Goal: Contribute content: Contribute content

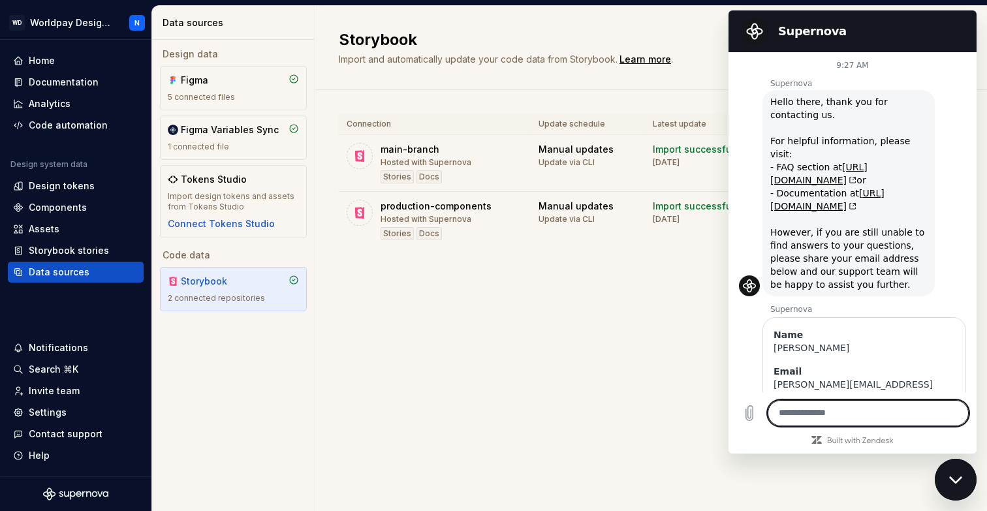
scroll to position [782, 0]
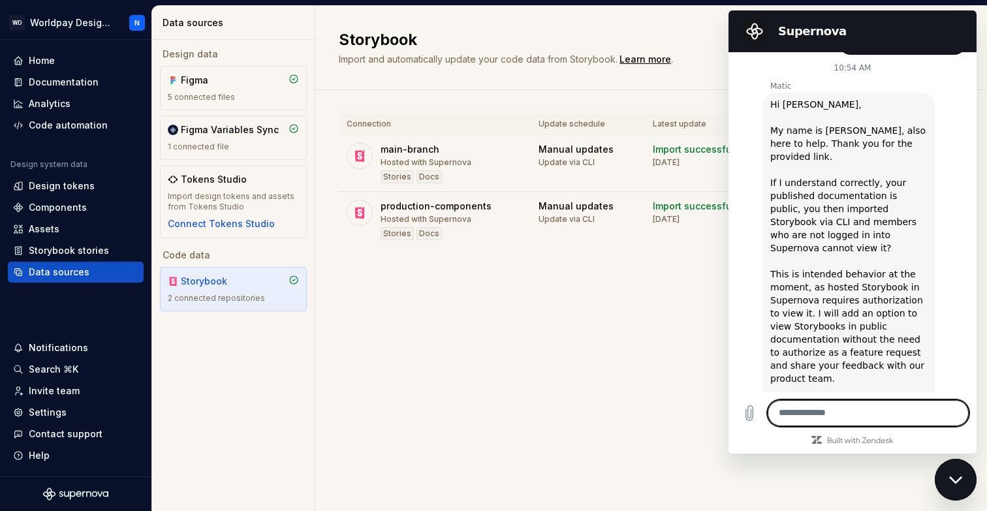
click at [845, 412] on textarea at bounding box center [868, 413] width 201 height 26
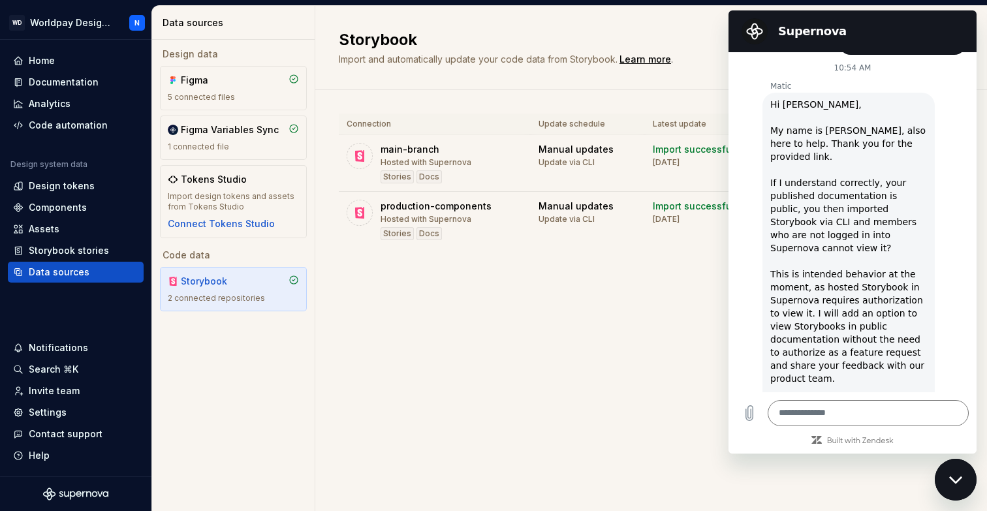
click at [570, 379] on div "Storybook Import and automatically update your code data from Storybook. Learn …" at bounding box center [651, 258] width 672 height 505
click at [77, 81] on div "Documentation" at bounding box center [64, 82] width 70 height 13
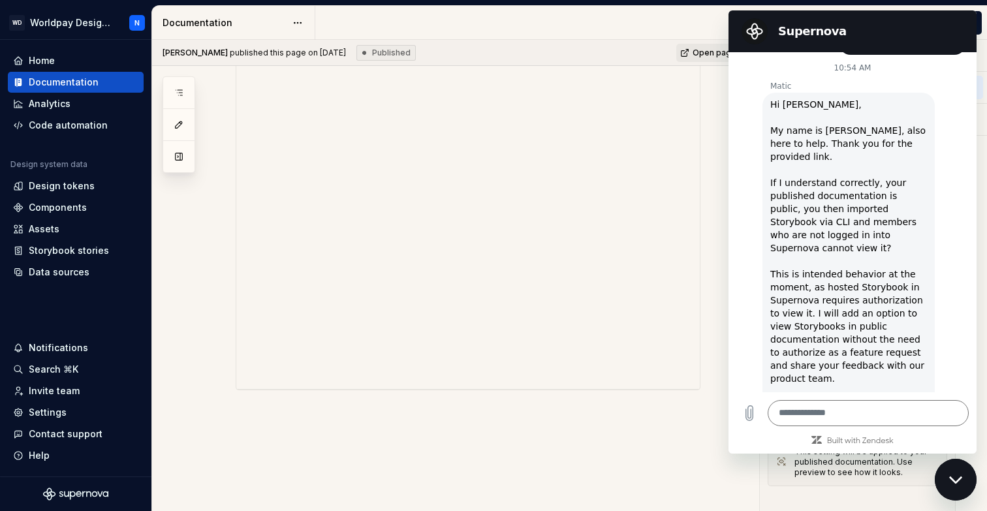
scroll to position [1333, 0]
click at [207, 335] on button "button" at bounding box center [208, 335] width 18 height 18
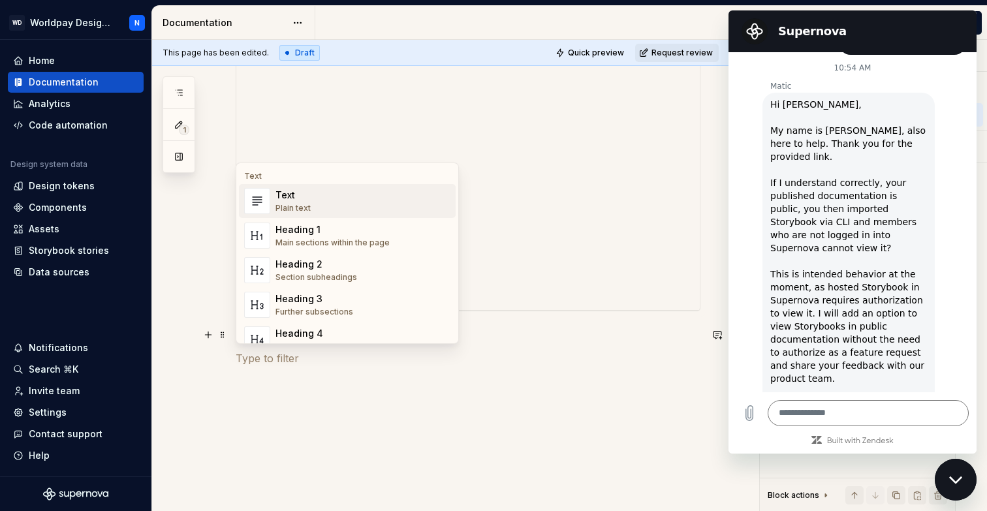
type textarea "*"
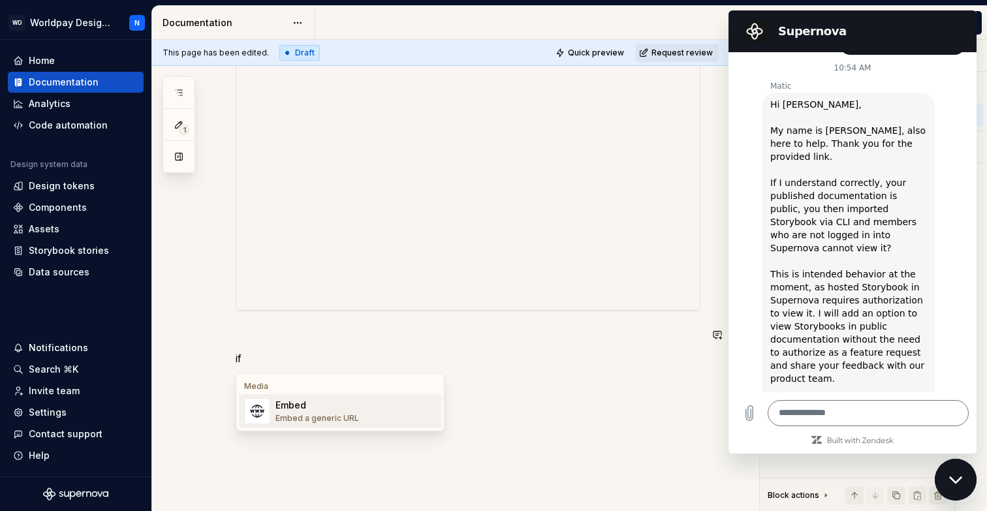
click at [335, 415] on div "Embed a generic URL" at bounding box center [318, 418] width 84 height 10
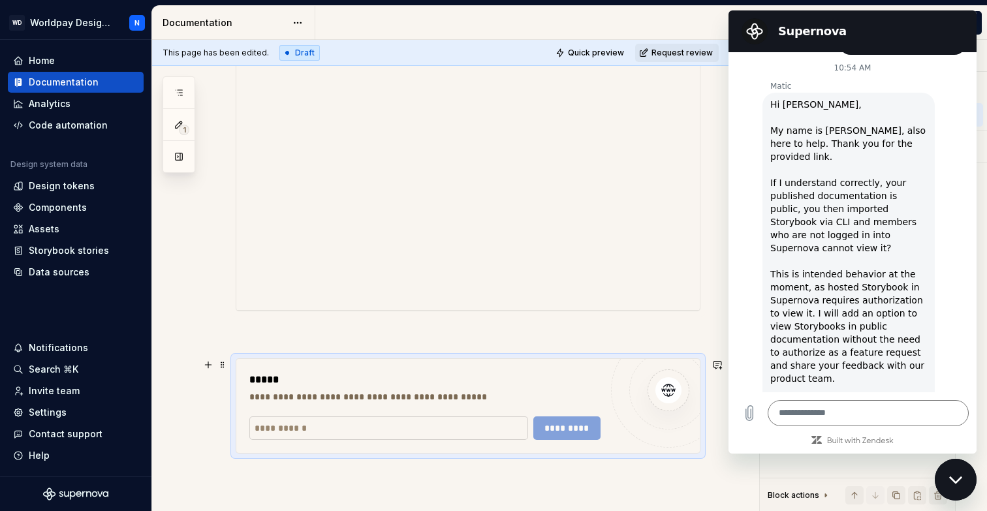
click at [470, 430] on input "text" at bounding box center [388, 429] width 279 height 24
type textarea "*"
paste input "**********"
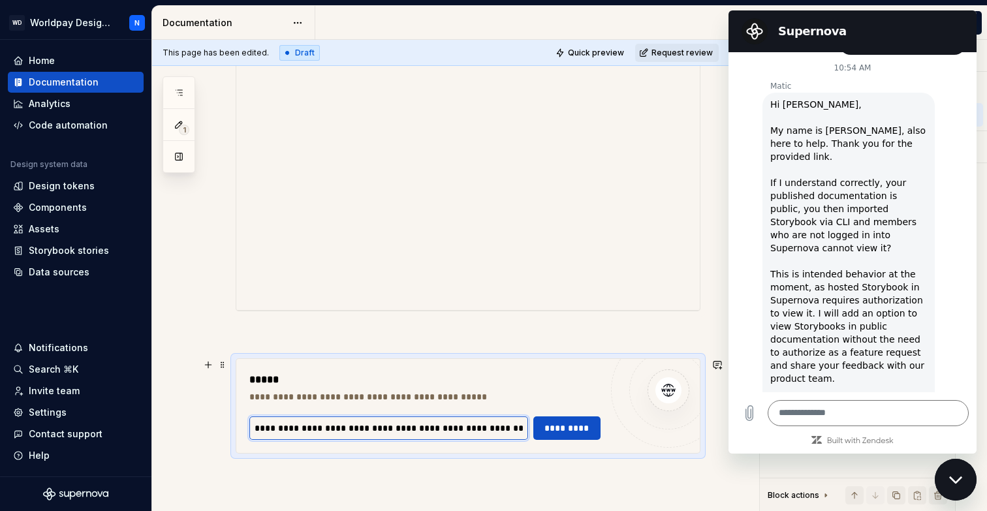
scroll to position [0, 122]
type input "**********"
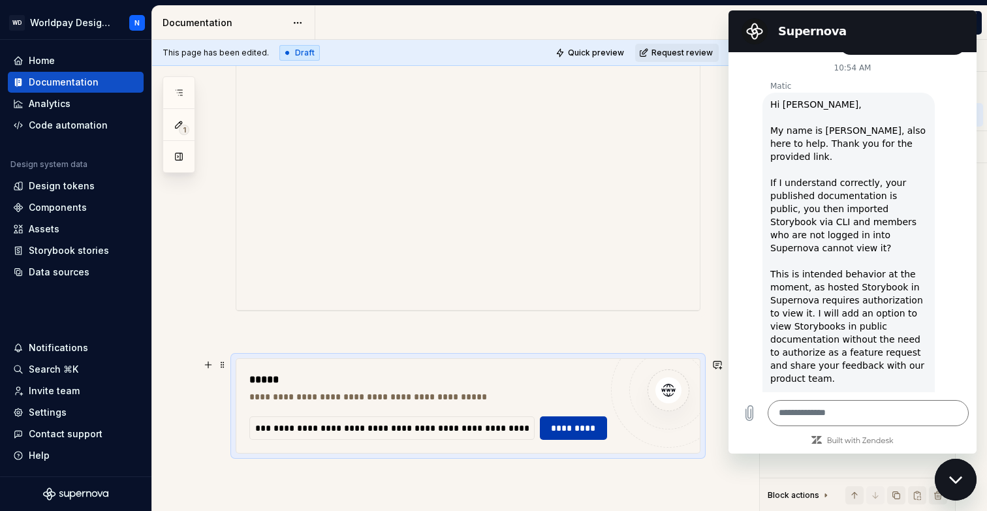
scroll to position [0, 0]
click at [581, 426] on span "*********" at bounding box center [574, 428] width 50 height 13
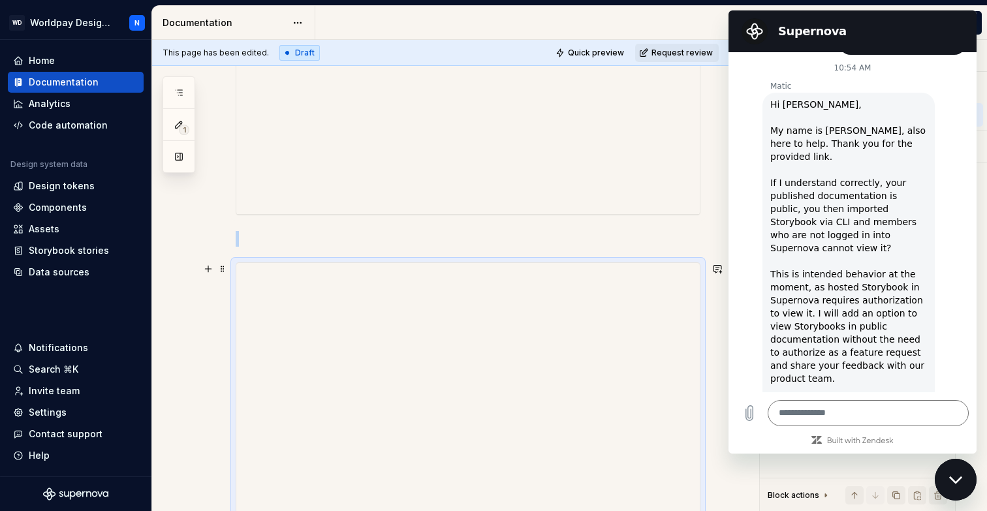
scroll to position [1428, 0]
click at [959, 481] on icon "Close messaging window" at bounding box center [957, 480] width 14 height 8
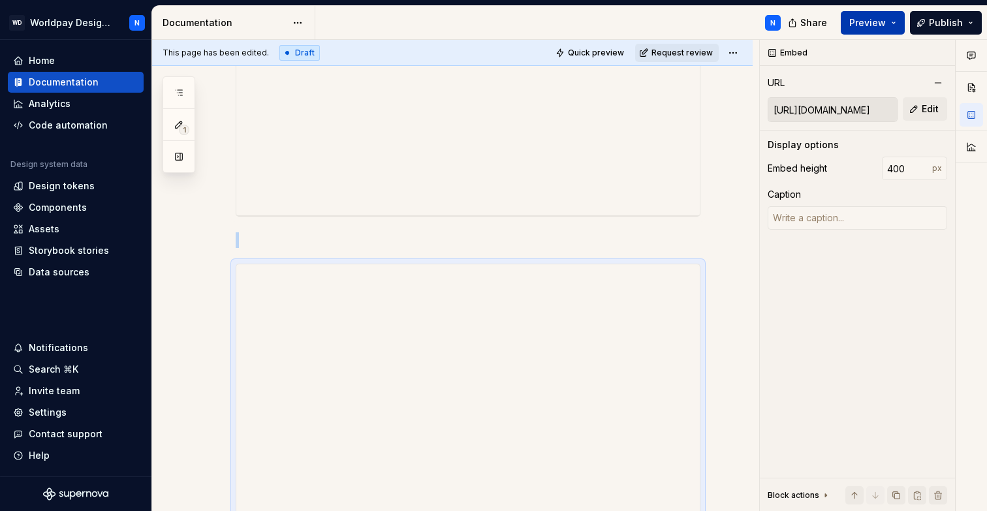
click at [873, 20] on span "Preview" at bounding box center [868, 22] width 37 height 13
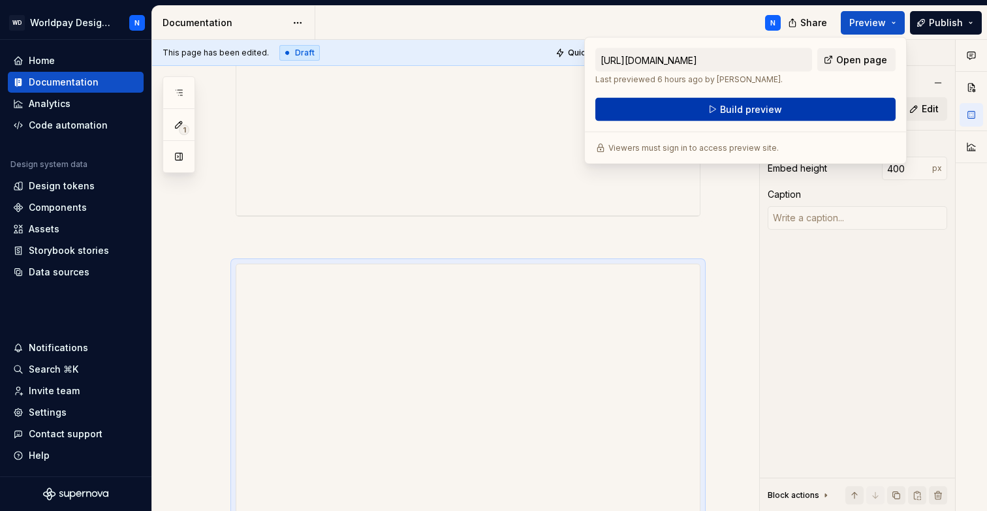
click at [788, 107] on button "Build preview" at bounding box center [746, 110] width 300 height 24
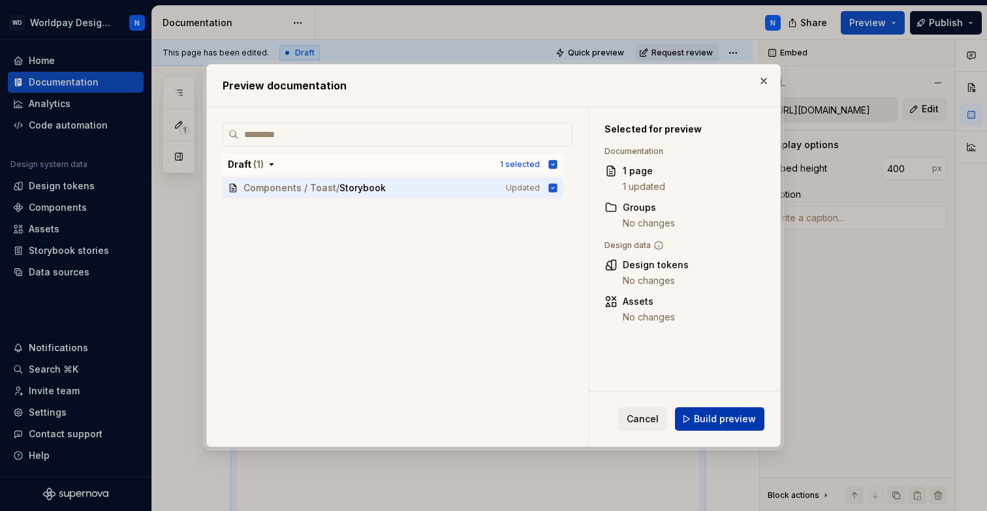
click at [728, 423] on span "Build preview" at bounding box center [725, 419] width 62 height 13
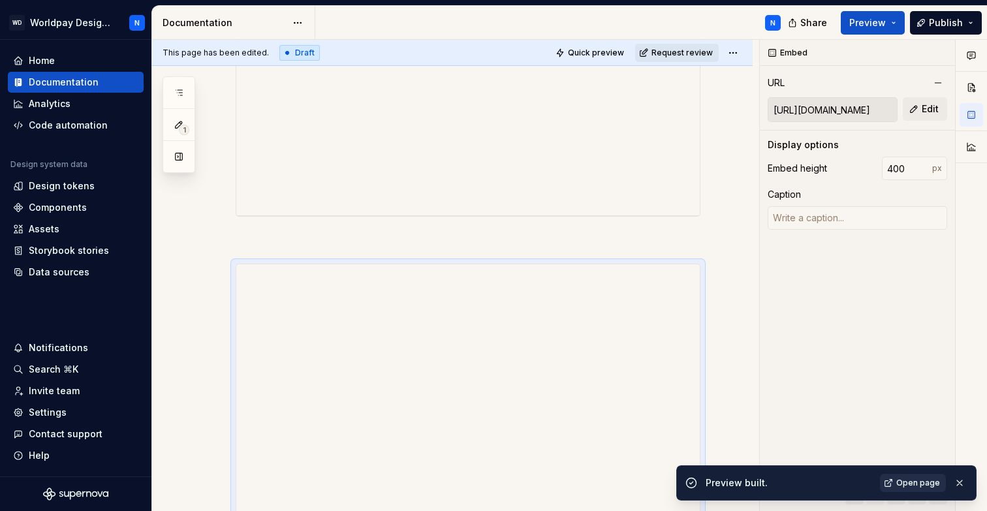
click at [910, 485] on span "Open page" at bounding box center [919, 483] width 44 height 10
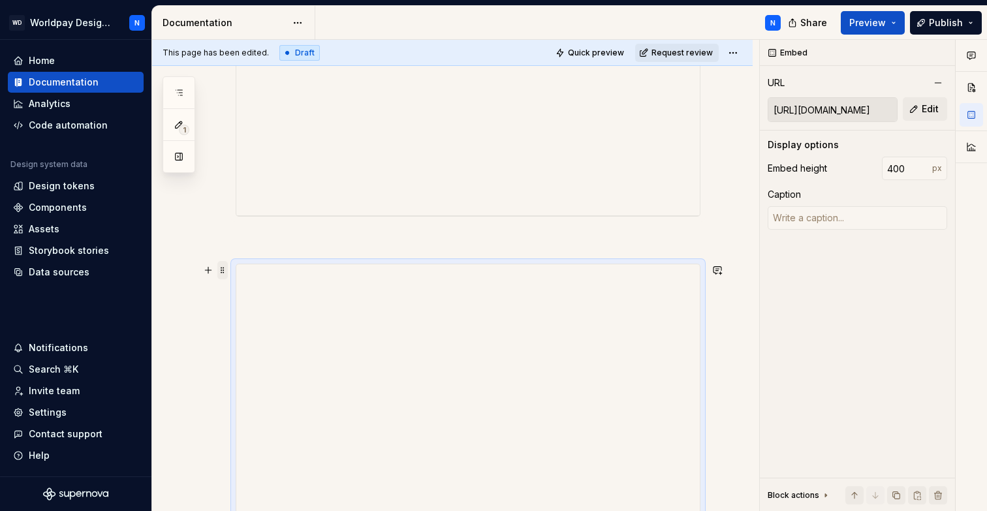
click at [221, 272] on span at bounding box center [222, 270] width 10 height 18
click at [285, 381] on div "Delete" at bounding box center [284, 385] width 85 height 13
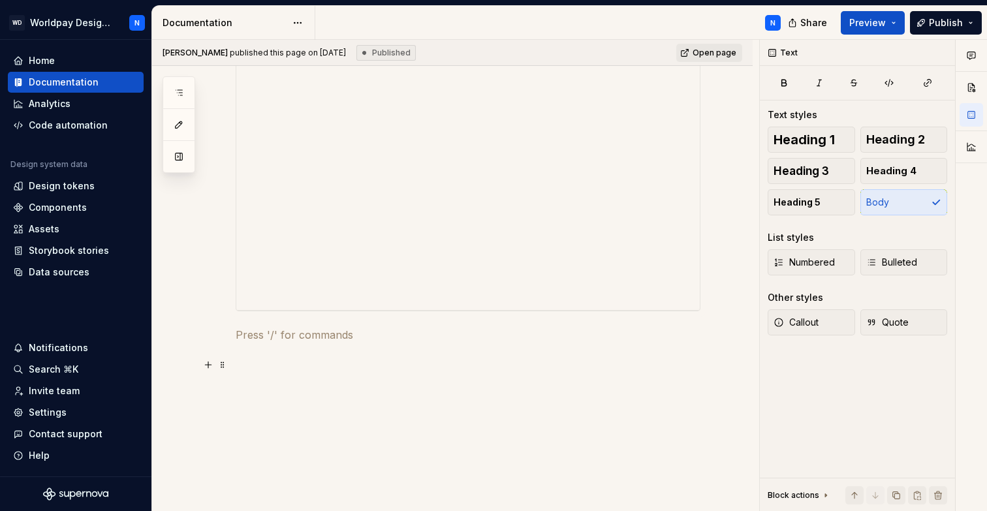
scroll to position [1333, 0]
click at [206, 338] on button "button" at bounding box center [208, 335] width 18 height 18
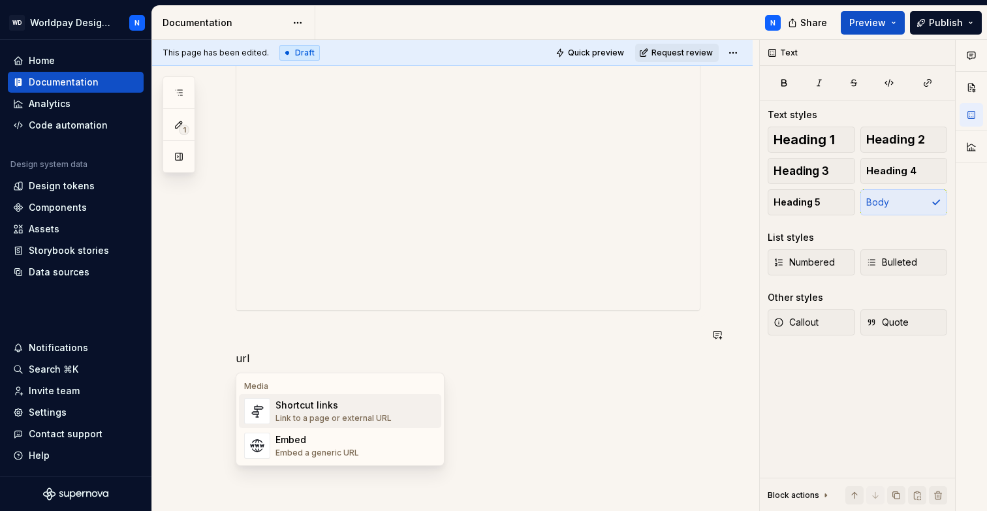
click at [327, 409] on div "Shortcut links" at bounding box center [334, 405] width 116 height 13
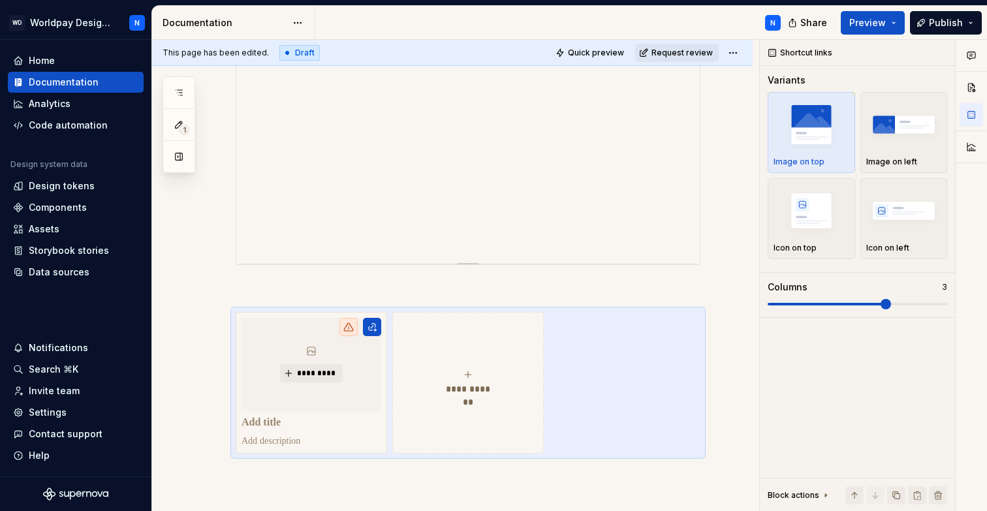
scroll to position [1381, 0]
click at [283, 425] on p at bounding box center [312, 421] width 140 height 13
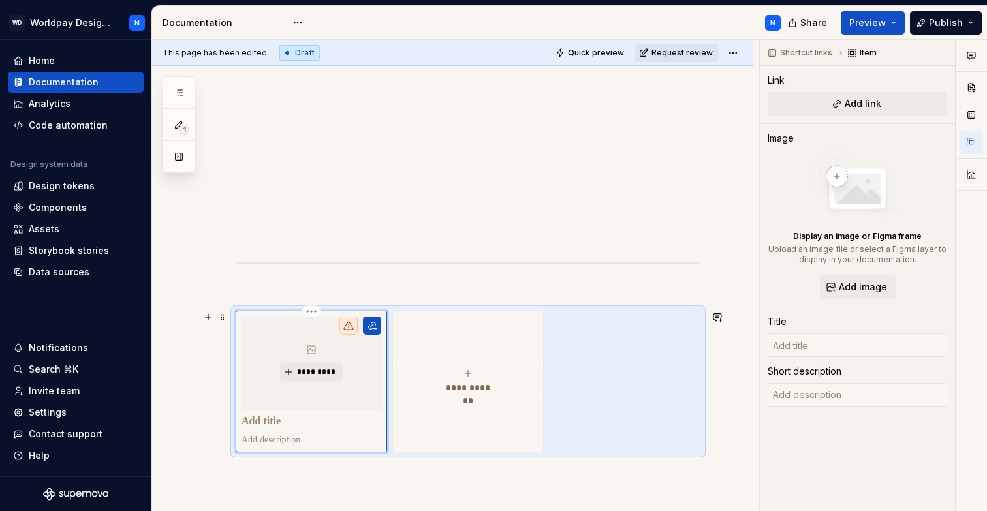
type textarea "*"
type input "T"
type textarea "*"
type input "Toas"
type textarea "*"
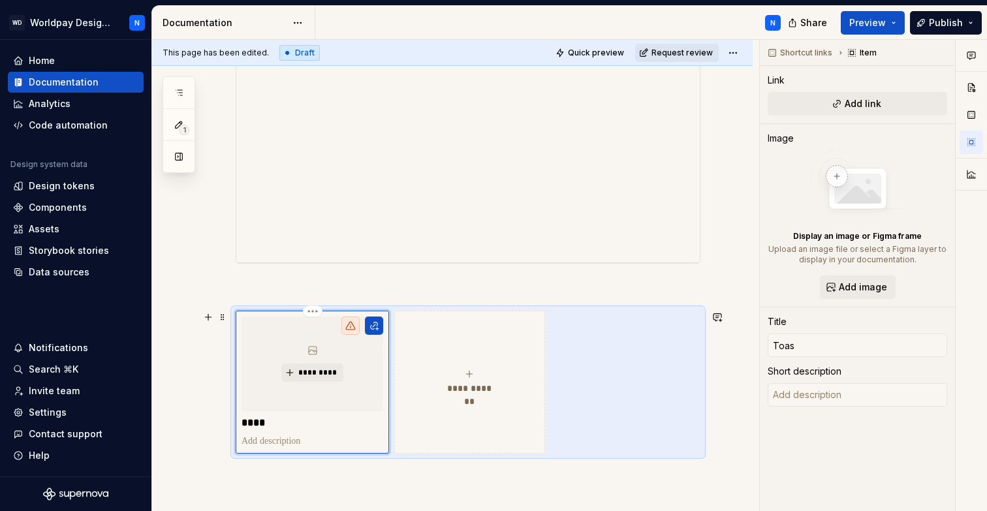
type input "Toast"
type textarea "*"
type input "Toast"
type textarea "*"
type input "Toast S"
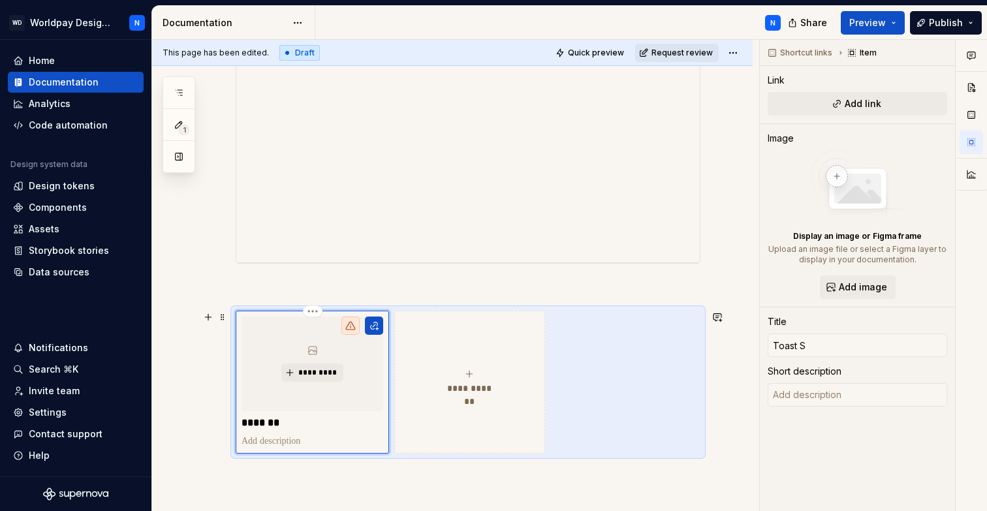
type textarea "*"
type input "Toast St"
type textarea "*"
type input "Toast Sto"
type textarea "*"
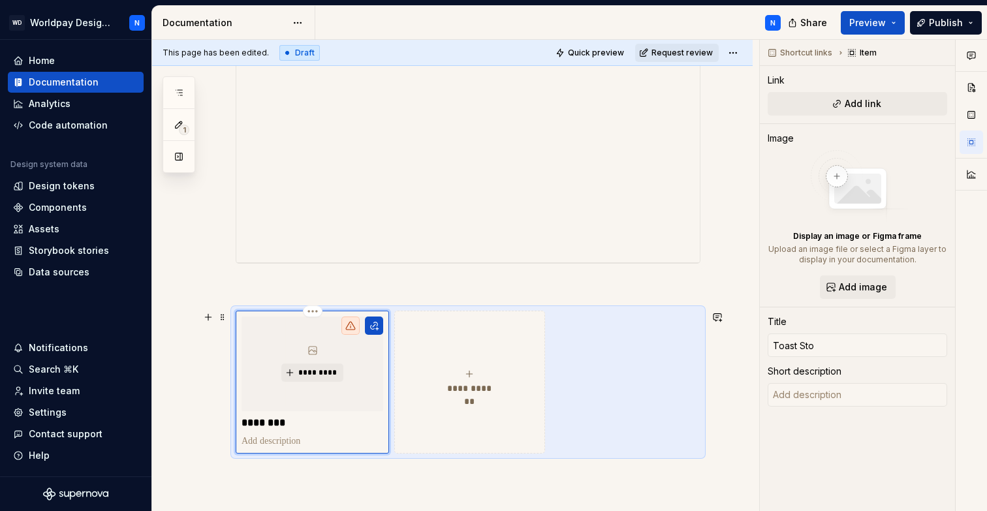
type input "Toast Stor"
type textarea "*"
type input "Toast Story"
type textarea "*"
type input "Toast Storyb"
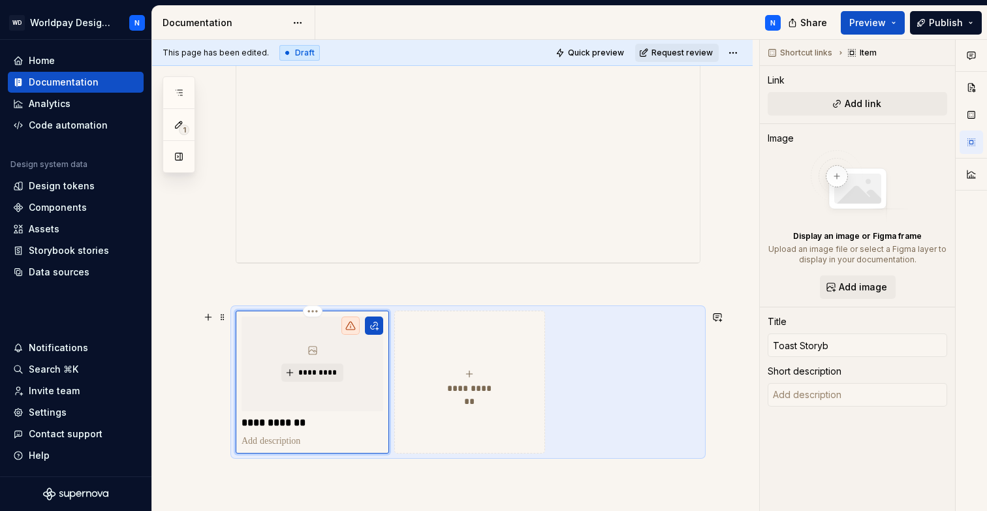
type textarea "*"
type input "Toast Storybo"
type textarea "*"
type input "Toast Storyboo"
type textarea "*"
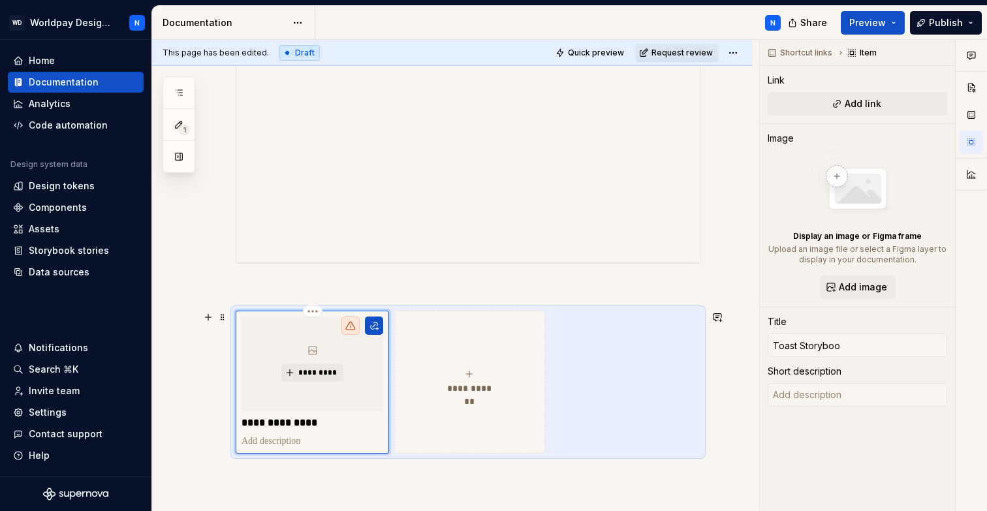
type input "Toast Storybook"
click at [310, 372] on span "*********" at bounding box center [318, 373] width 40 height 10
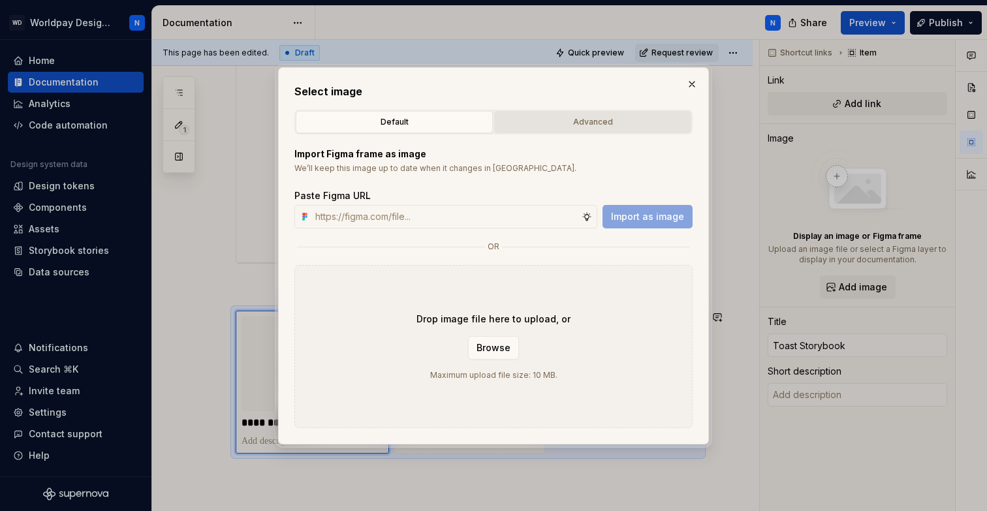
click at [633, 116] on div "Advanced" at bounding box center [593, 122] width 188 height 13
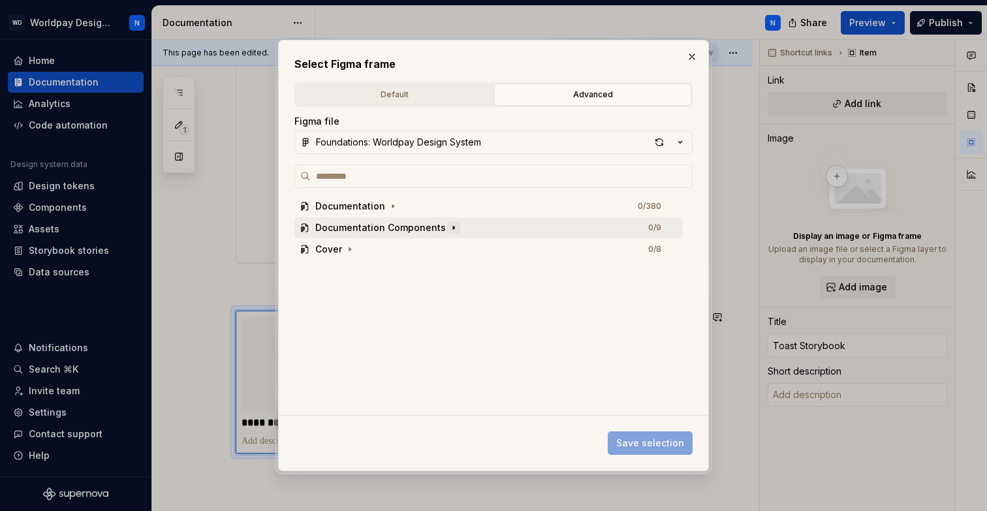
click at [454, 227] on button "button" at bounding box center [453, 227] width 13 height 13
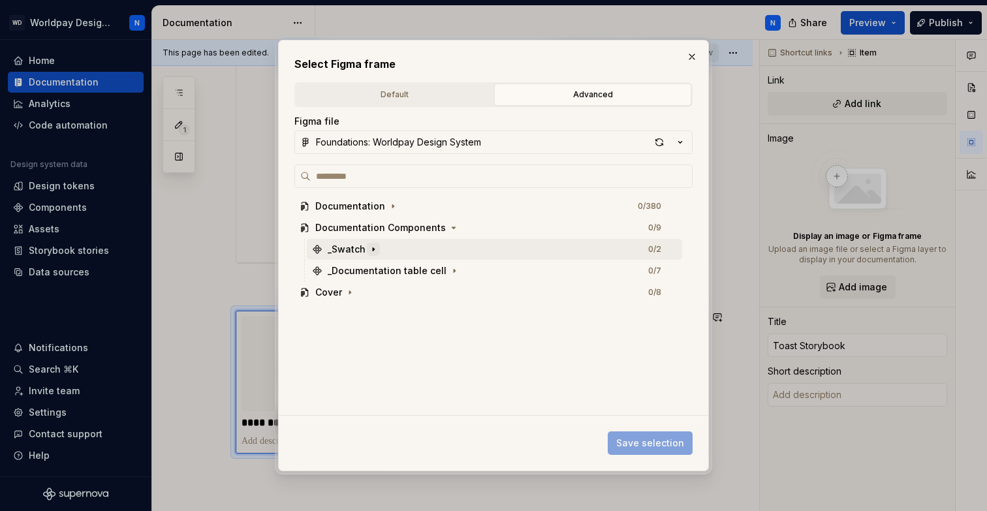
click at [373, 248] on icon "button" at bounding box center [373, 249] width 1 height 3
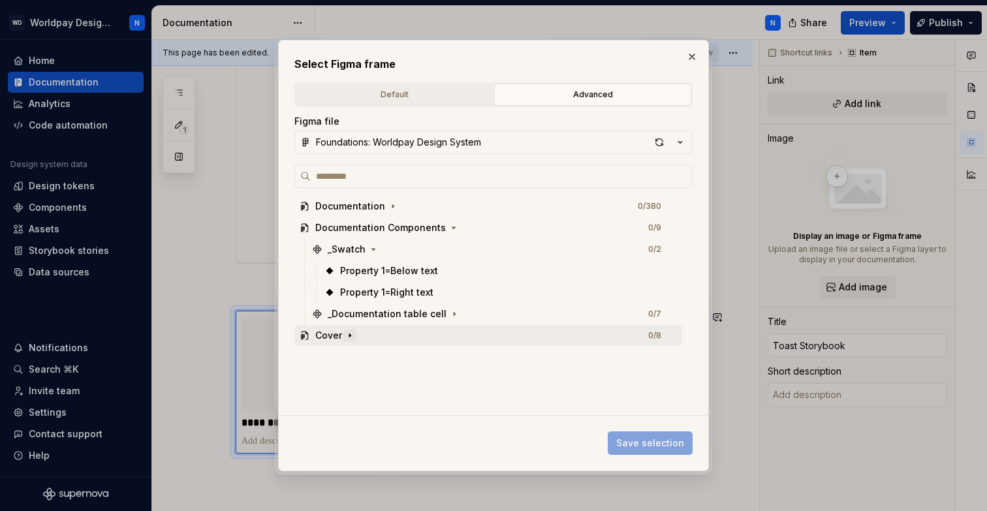
click at [350, 334] on icon "button" at bounding box center [350, 335] width 10 height 10
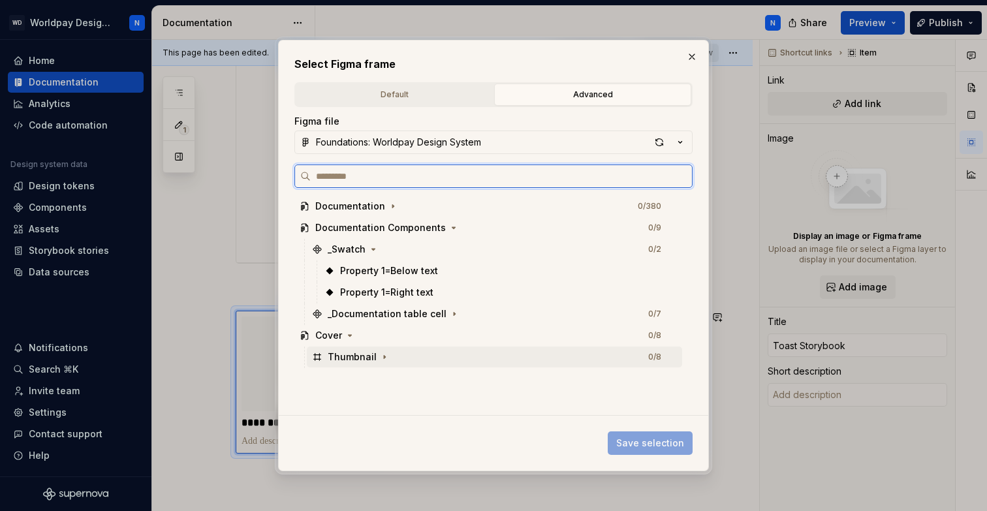
click at [364, 356] on div "Thumbnail" at bounding box center [352, 357] width 49 height 13
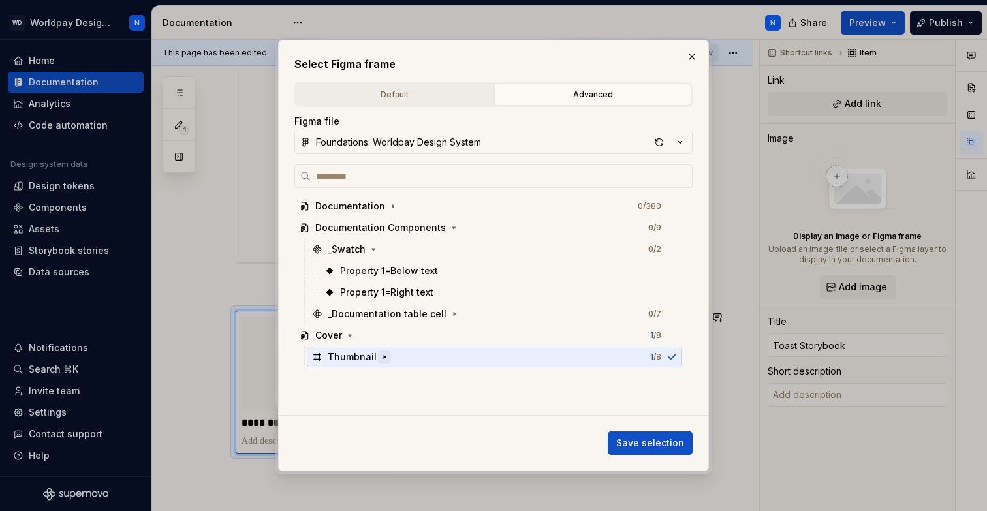
click at [384, 355] on icon "button" at bounding box center [384, 356] width 1 height 3
click at [694, 56] on button "button" at bounding box center [692, 57] width 18 height 18
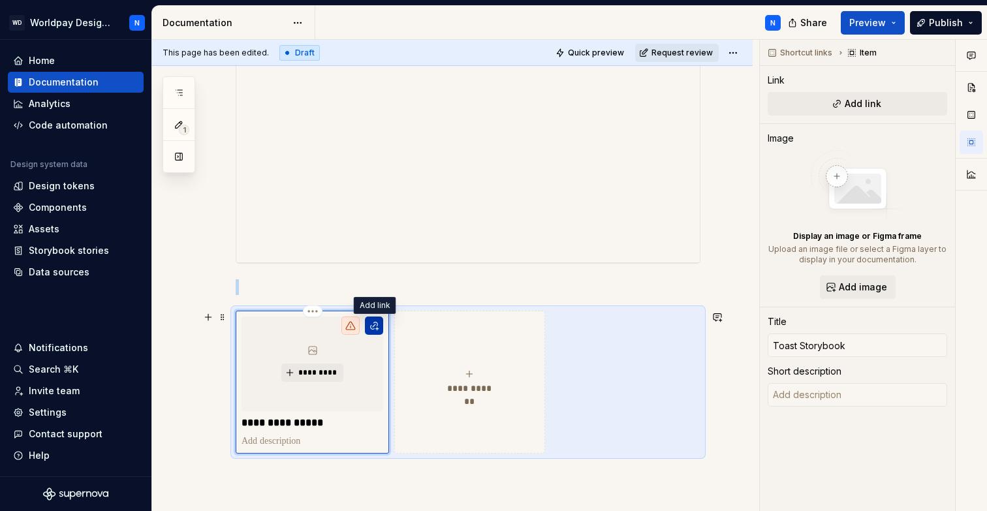
click at [377, 325] on button "button" at bounding box center [374, 326] width 18 height 18
type textarea "*"
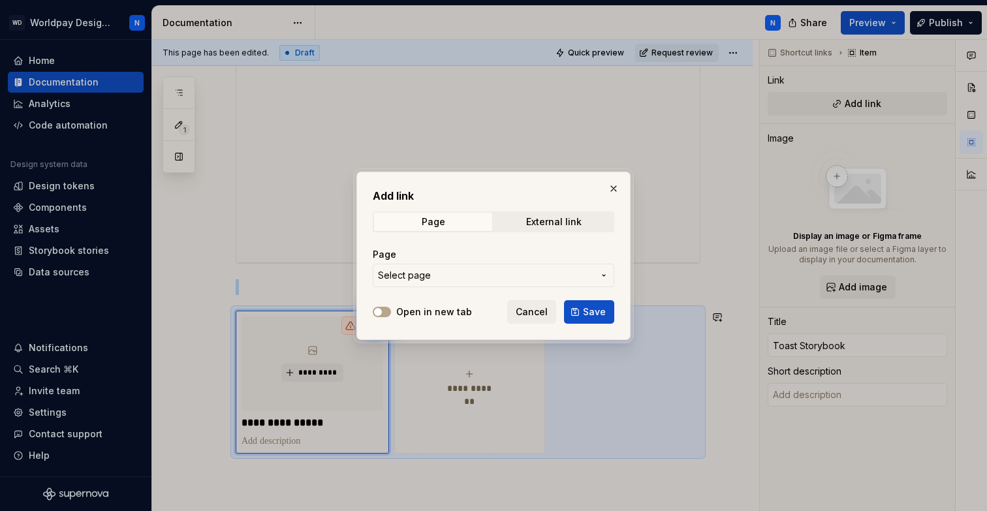
click at [517, 276] on span "Select page" at bounding box center [486, 275] width 216 height 13
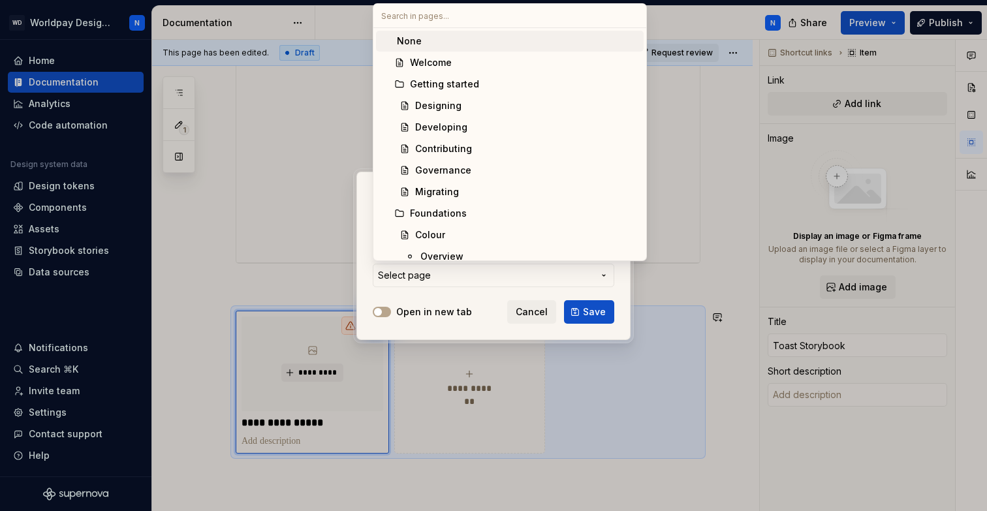
click at [619, 284] on div "Add link Page External link Page Select page Open in new tab Cancel Save" at bounding box center [493, 255] width 987 height 511
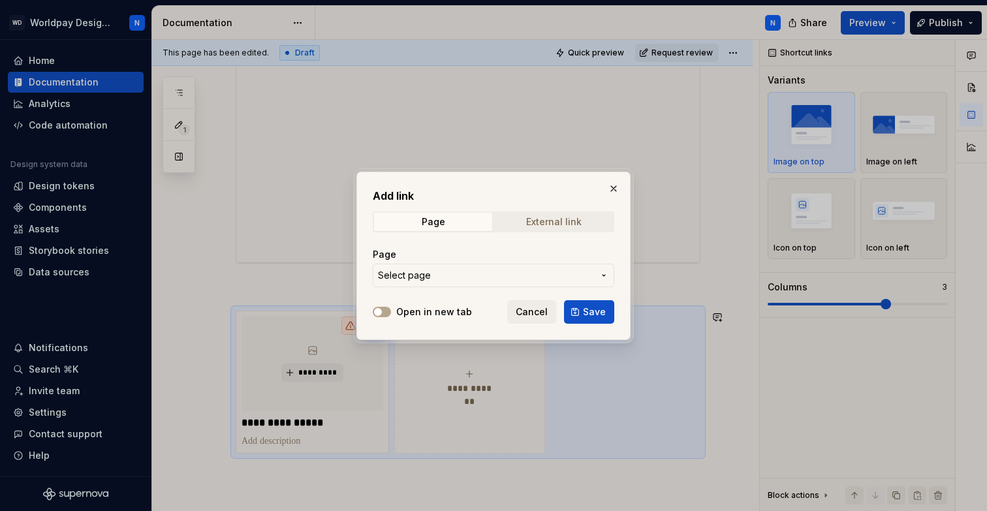
click at [556, 220] on div "External link" at bounding box center [554, 222] width 56 height 10
click at [456, 275] on input "URL" at bounding box center [494, 276] width 242 height 24
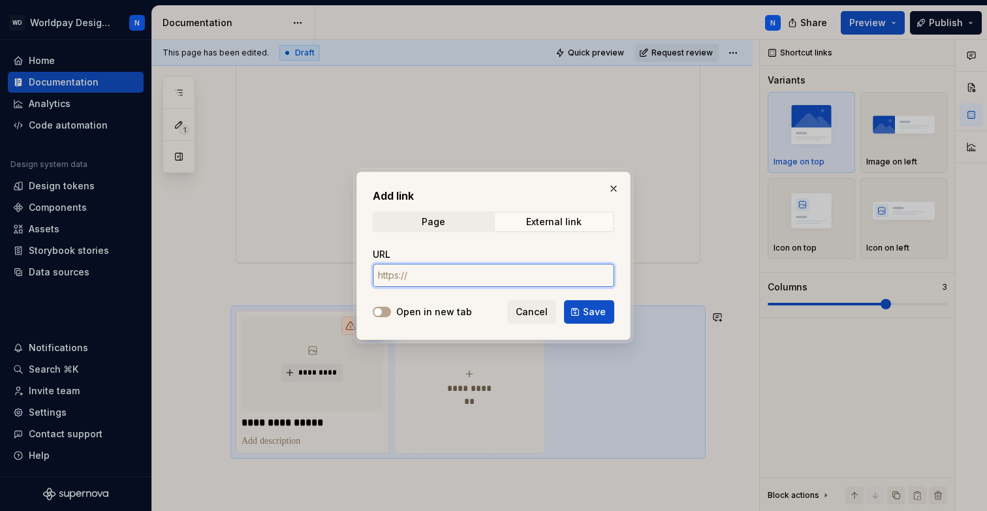
paste input "[URL][DOMAIN_NAME]"
type input "[URL][DOMAIN_NAME]"
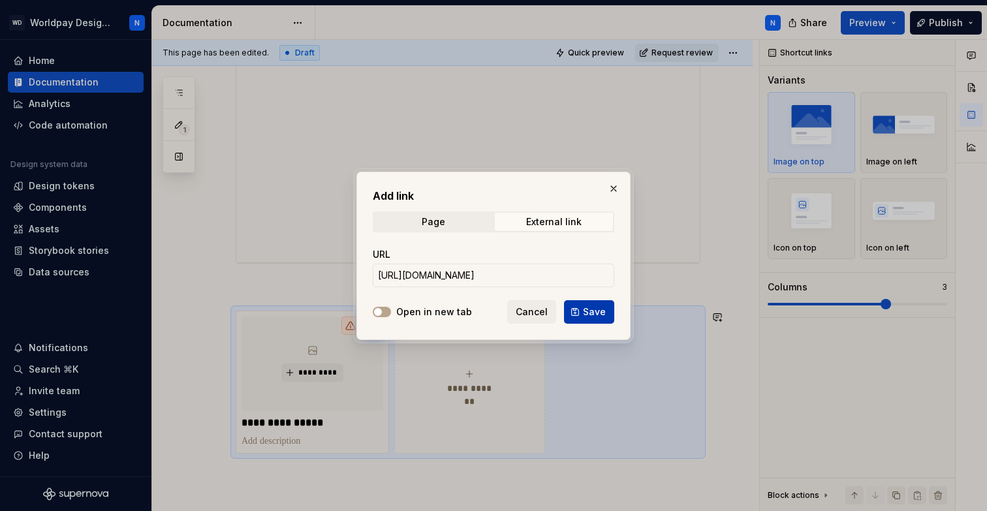
scroll to position [0, 0]
click at [600, 312] on span "Save" at bounding box center [594, 312] width 23 height 13
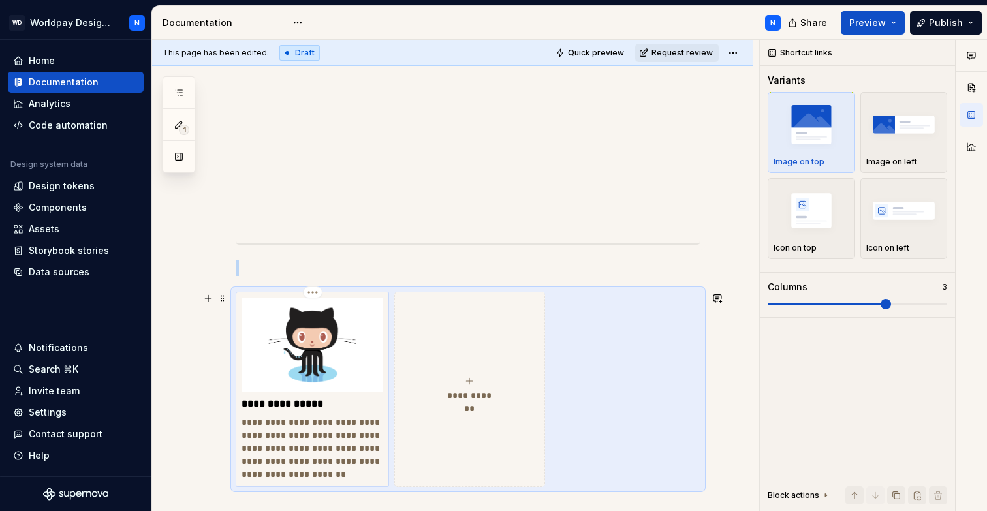
scroll to position [1398, 0]
click at [880, 18] on span "Preview" at bounding box center [868, 22] width 37 height 13
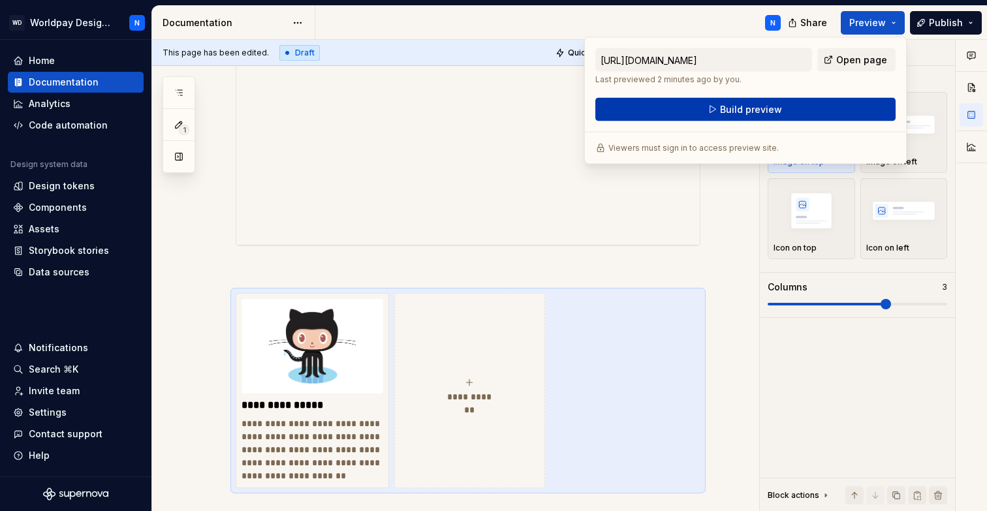
click at [797, 109] on button "Build preview" at bounding box center [746, 110] width 300 height 24
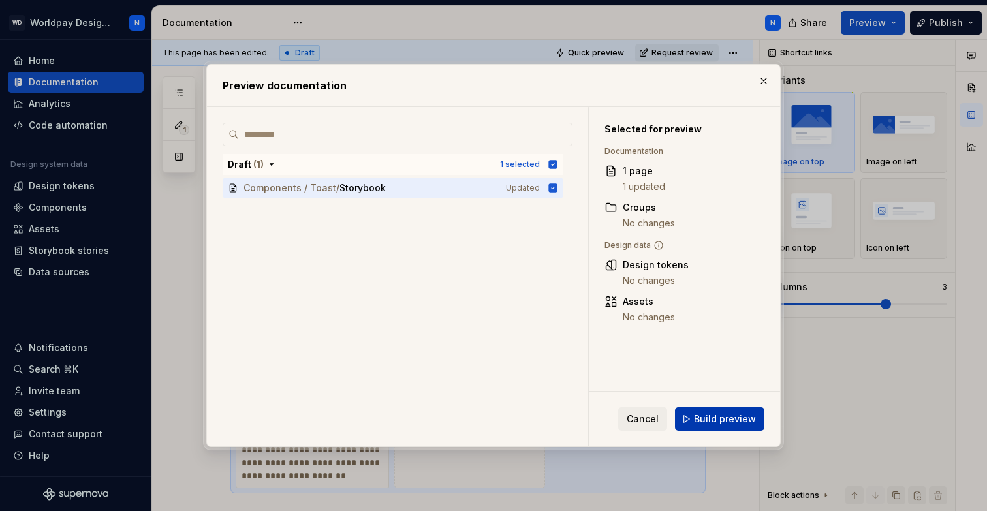
click at [726, 417] on span "Build preview" at bounding box center [725, 419] width 62 height 13
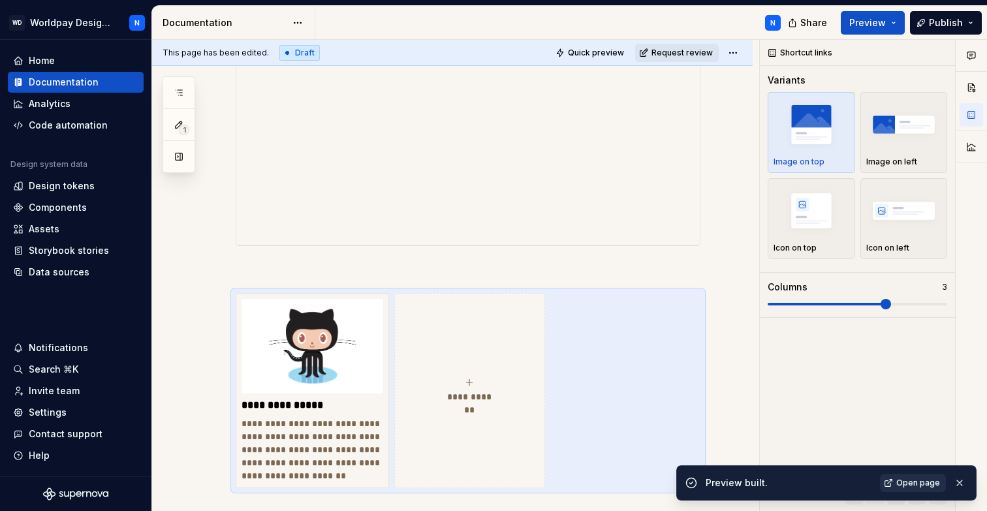
click at [909, 480] on span "Open page" at bounding box center [919, 483] width 44 height 10
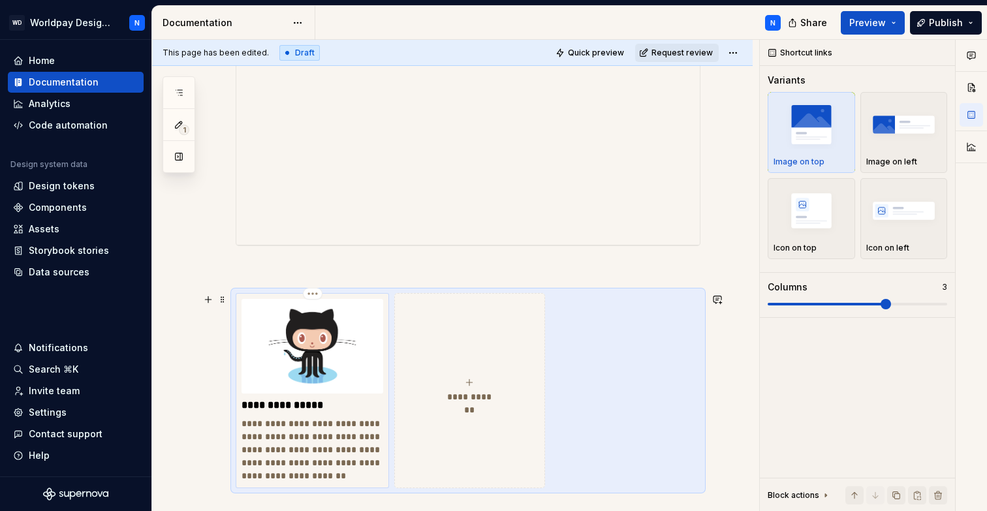
click at [309, 437] on p "**********" at bounding box center [313, 449] width 142 height 65
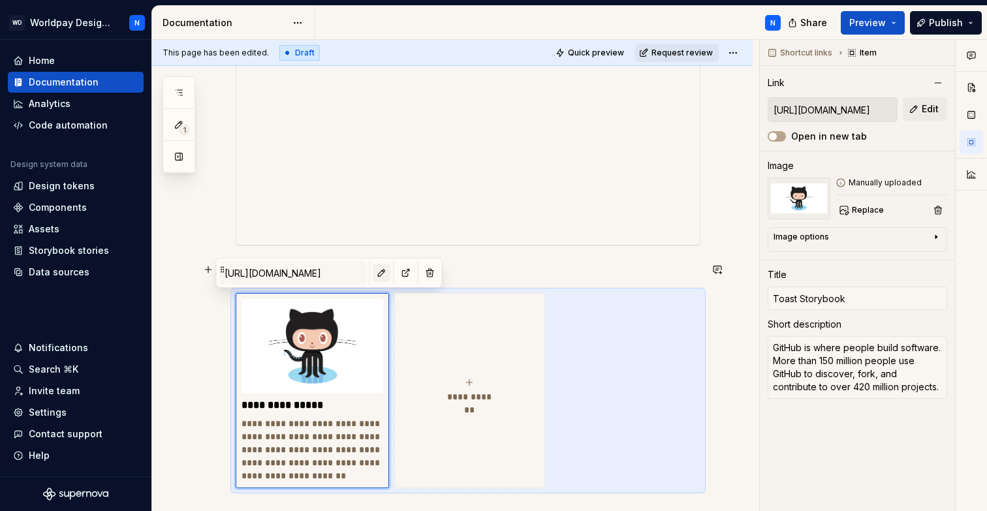
click at [373, 270] on button "button" at bounding box center [382, 273] width 18 height 18
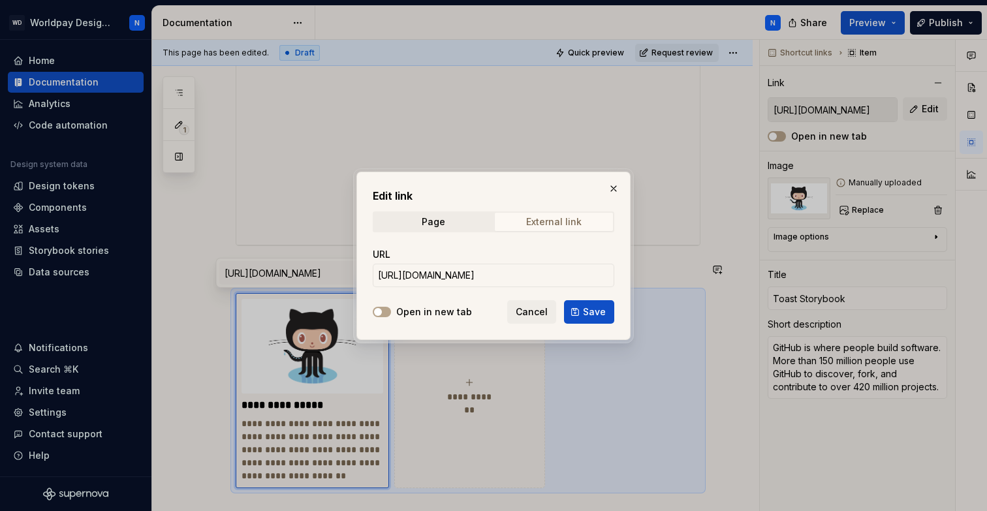
click at [564, 217] on div "External link" at bounding box center [554, 222] width 56 height 10
click at [615, 185] on button "button" at bounding box center [614, 189] width 18 height 18
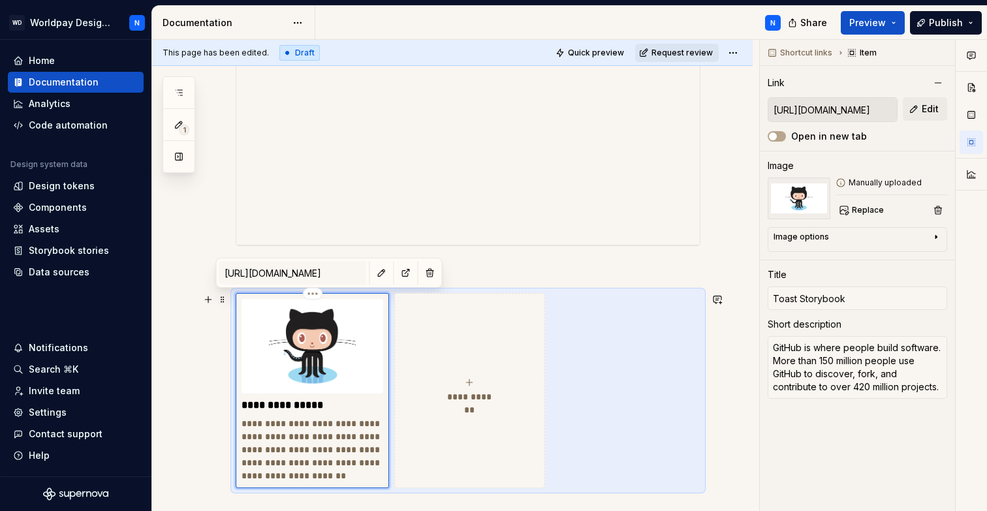
click at [269, 458] on p "**********" at bounding box center [313, 449] width 142 height 65
click at [373, 269] on button "button" at bounding box center [382, 273] width 18 height 18
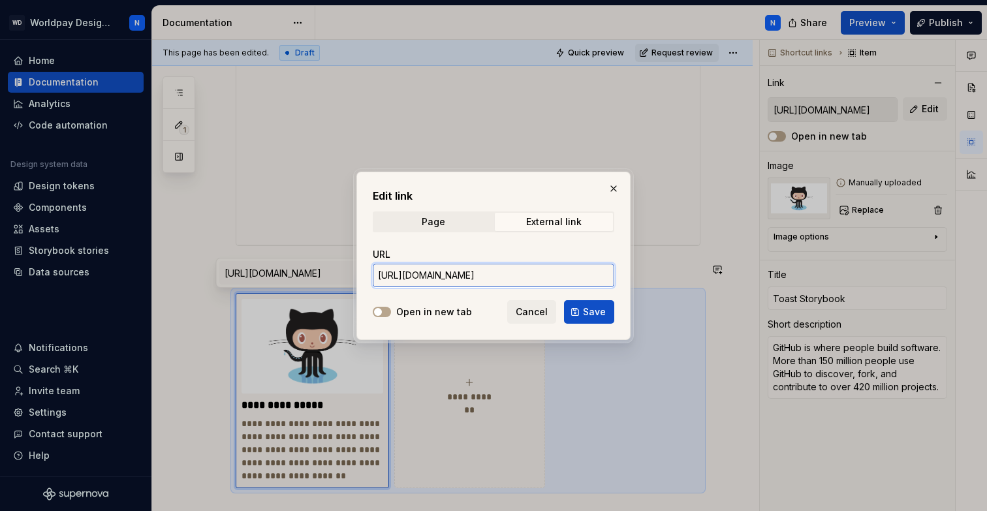
scroll to position [0, 166]
drag, startPoint x: 591, startPoint y: 274, endPoint x: 674, endPoint y: 274, distance: 82.9
click at [674, 274] on div "Edit link Page External link URL [URL][DOMAIN_NAME] Open in new tab Cancel Save" at bounding box center [493, 255] width 987 height 511
click at [615, 185] on button "button" at bounding box center [614, 189] width 18 height 18
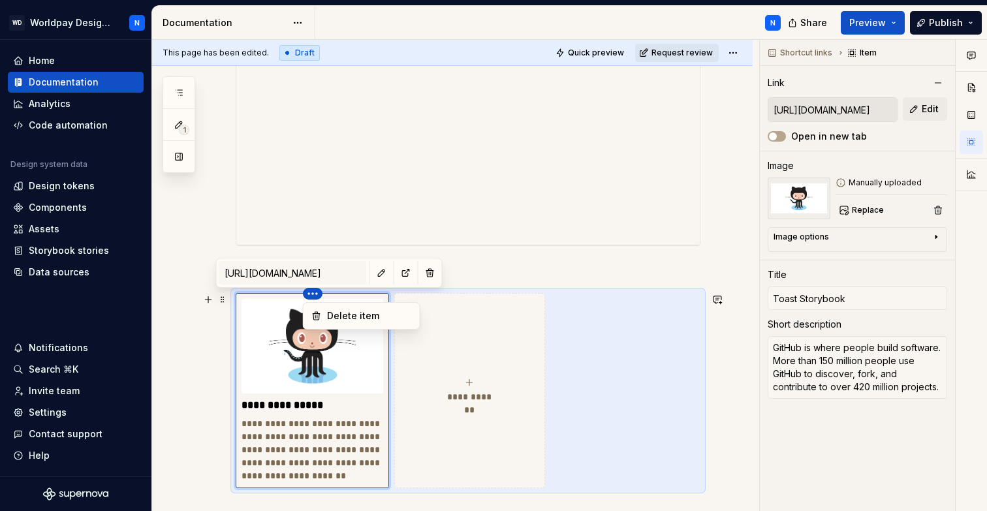
click at [311, 292] on html "WD Worldpay Design System N Home Documentation Analytics Code automation Design…" at bounding box center [493, 255] width 987 height 511
click at [316, 436] on html "WD Worldpay Design System N Home Documentation Analytics Code automation Design…" at bounding box center [493, 255] width 987 height 511
click at [471, 383] on icon "submit" at bounding box center [470, 383] width 6 height 6
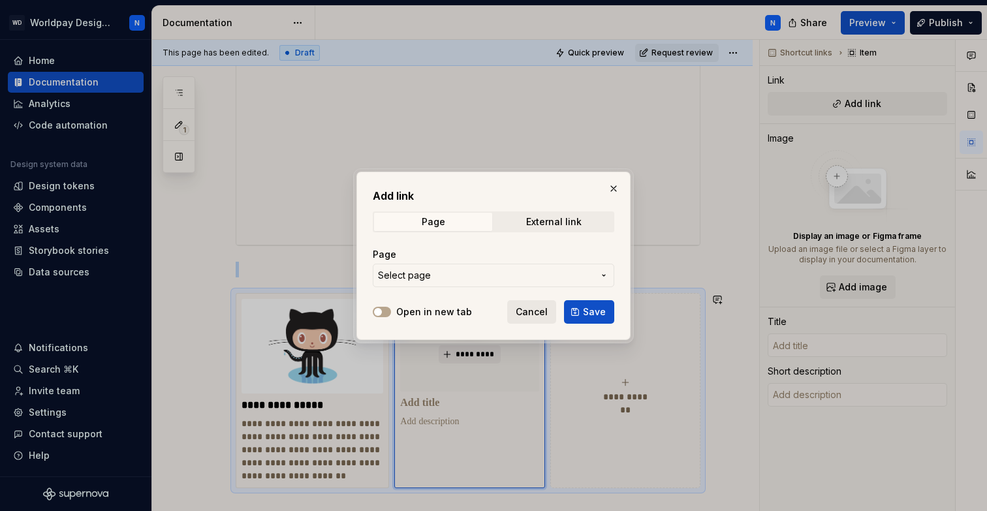
click at [529, 313] on span "Cancel" at bounding box center [532, 312] width 32 height 13
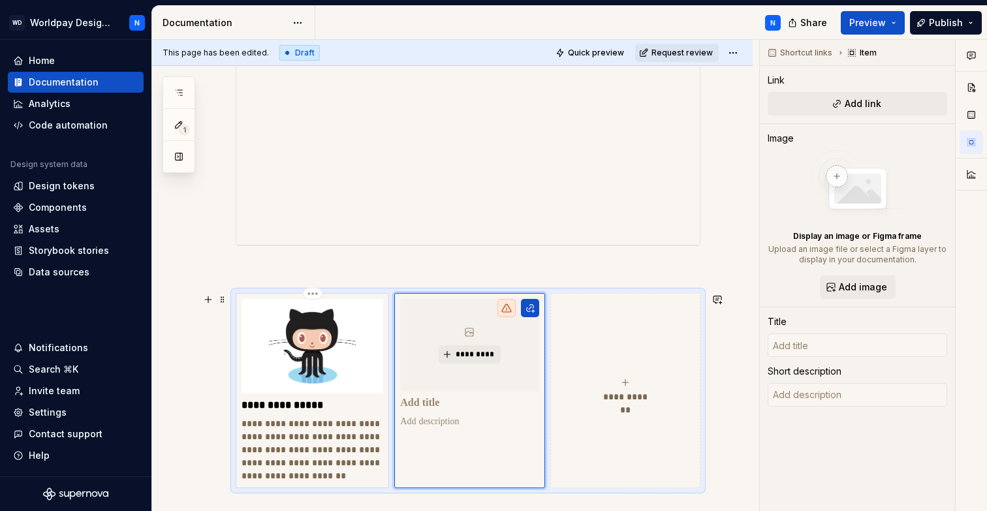
click at [309, 430] on p "**********" at bounding box center [313, 449] width 142 height 65
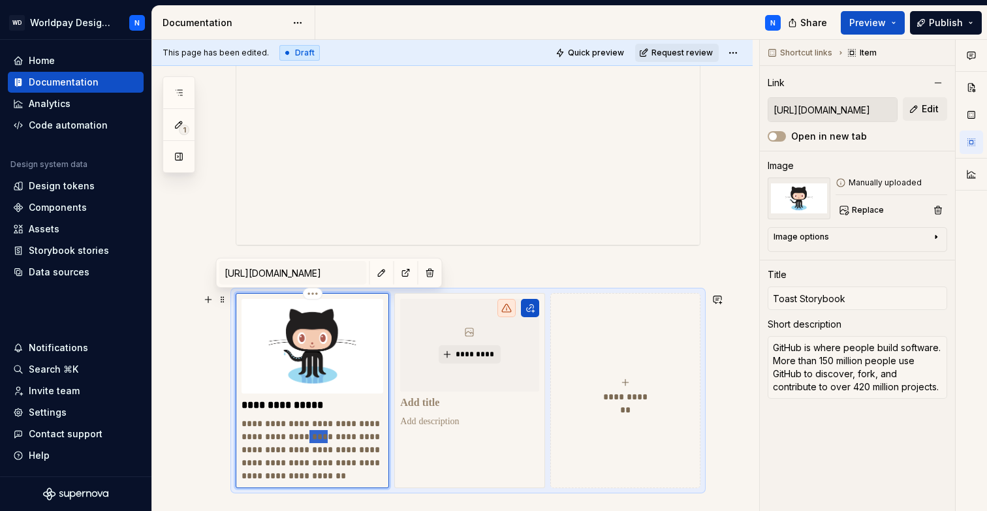
click at [309, 430] on p "**********" at bounding box center [313, 449] width 142 height 65
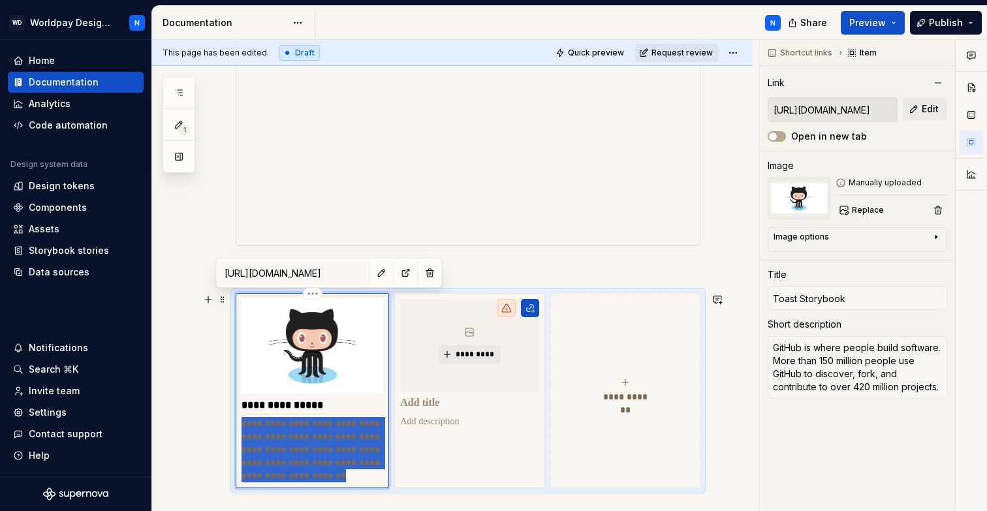
click at [309, 430] on p "**********" at bounding box center [313, 449] width 142 height 65
type textarea "*"
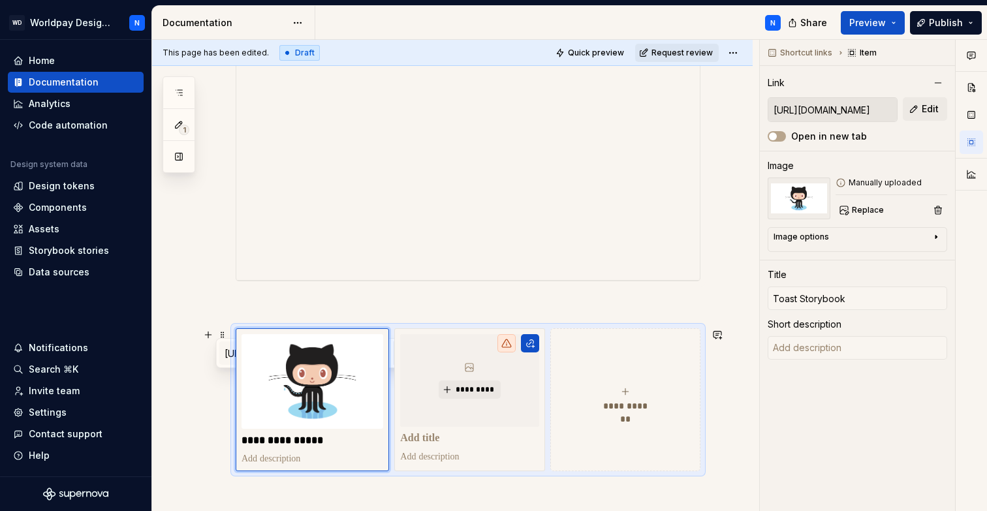
scroll to position [1384, 0]
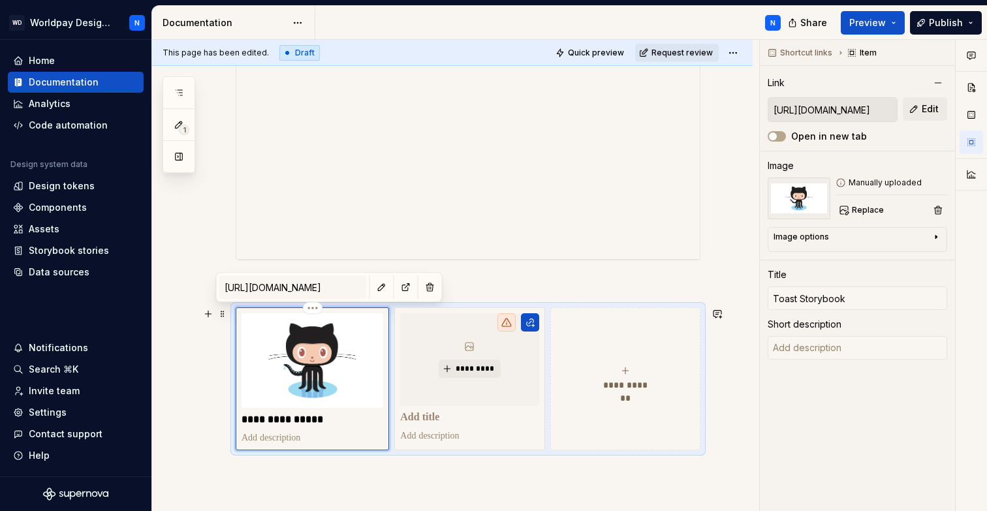
click at [381, 432] on p at bounding box center [313, 438] width 142 height 13
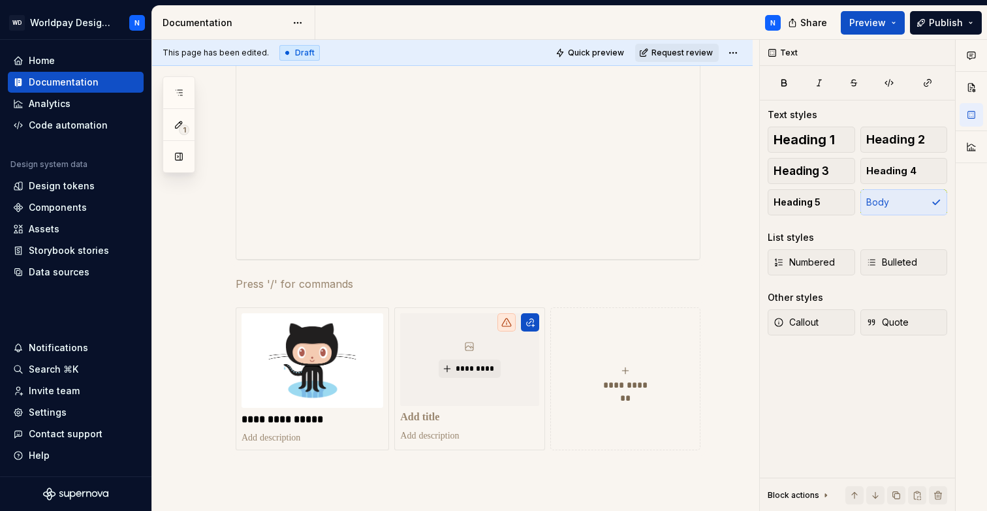
click at [495, 276] on p at bounding box center [468, 284] width 465 height 16
click at [311, 308] on html "WD Worldpay Design System N Home Documentation Analytics Code automation Design…" at bounding box center [493, 255] width 987 height 511
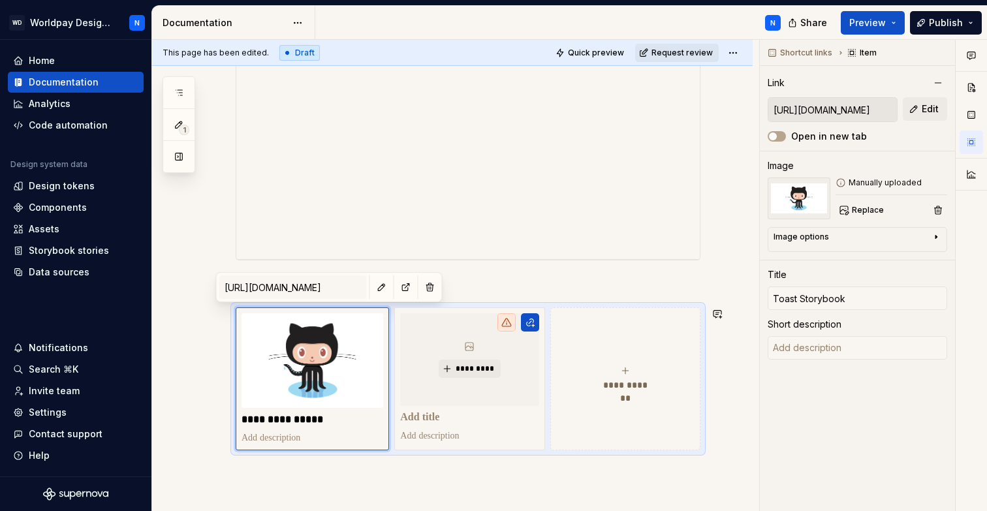
click at [482, 279] on html "WD Worldpay Design System N Home Documentation Analytics Code automation Design…" at bounding box center [493, 255] width 987 height 511
click at [938, 236] on icon "button" at bounding box center [936, 237] width 10 height 10
click at [905, 257] on icon "button" at bounding box center [904, 256] width 10 height 10
click at [931, 254] on icon "button" at bounding box center [930, 256] width 10 height 10
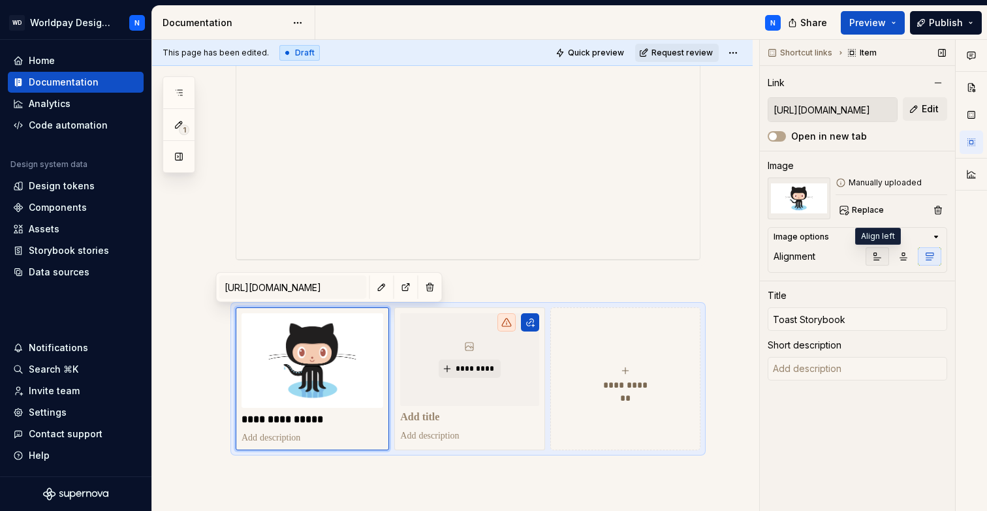
click at [878, 253] on icon "button" at bounding box center [878, 256] width 10 height 10
click at [938, 234] on icon "button" at bounding box center [936, 237] width 10 height 10
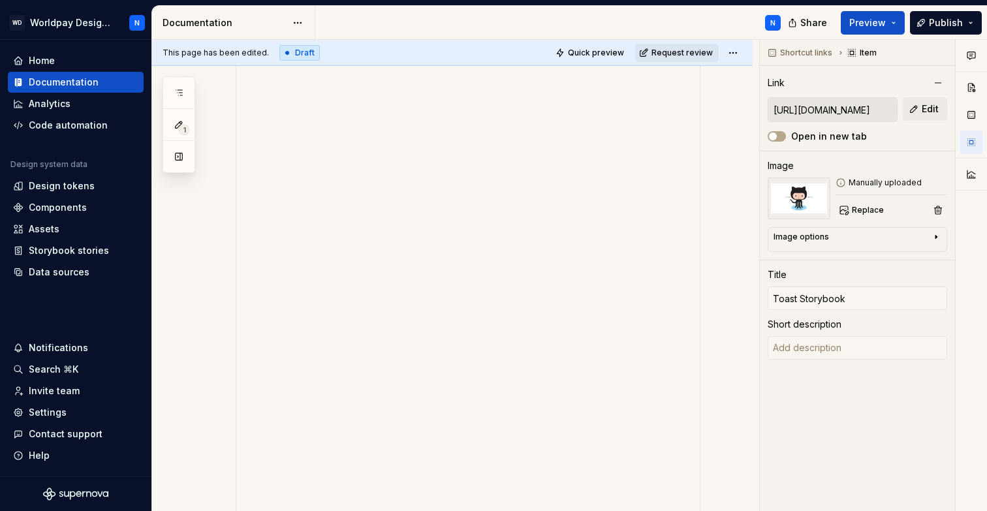
scroll to position [0, 0]
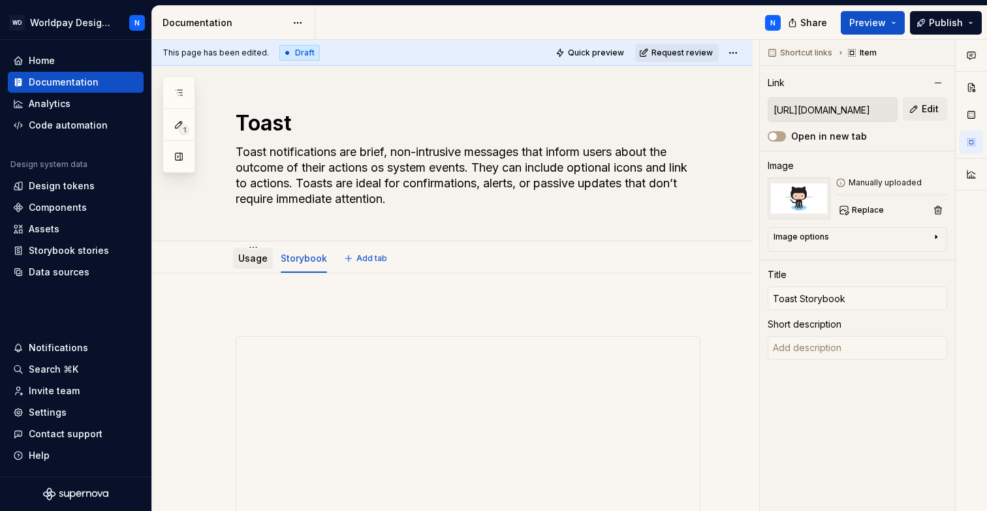
click at [251, 257] on link "Usage" at bounding box center [252, 258] width 29 height 11
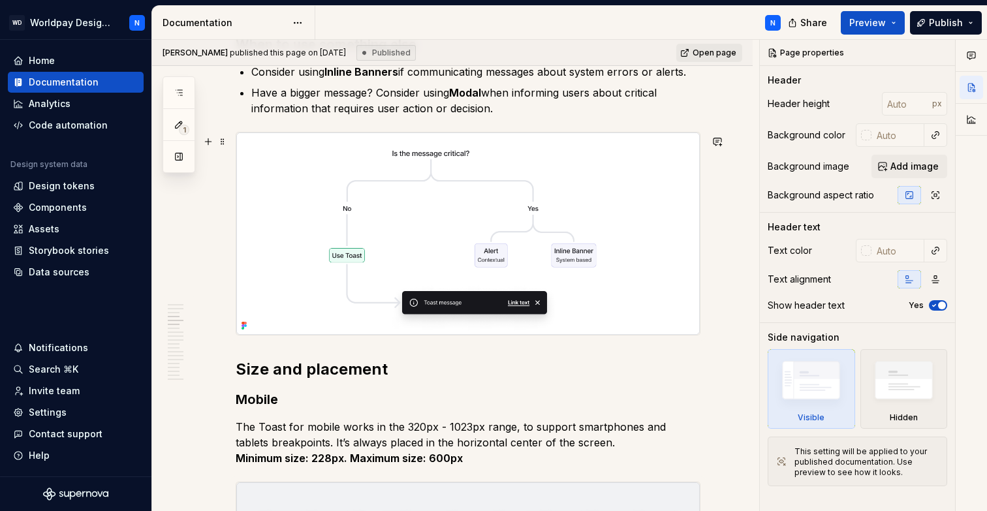
scroll to position [767, 0]
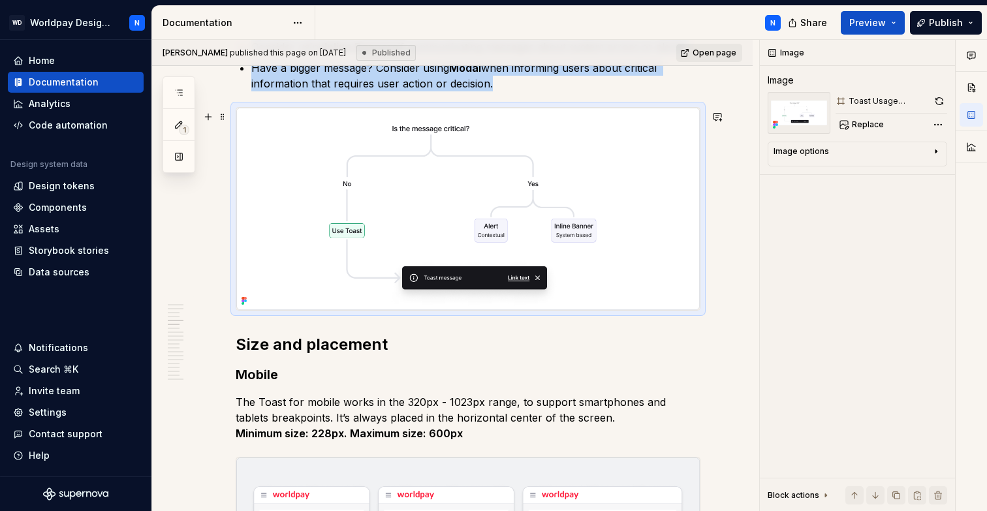
click at [494, 263] on img at bounding box center [468, 209] width 464 height 203
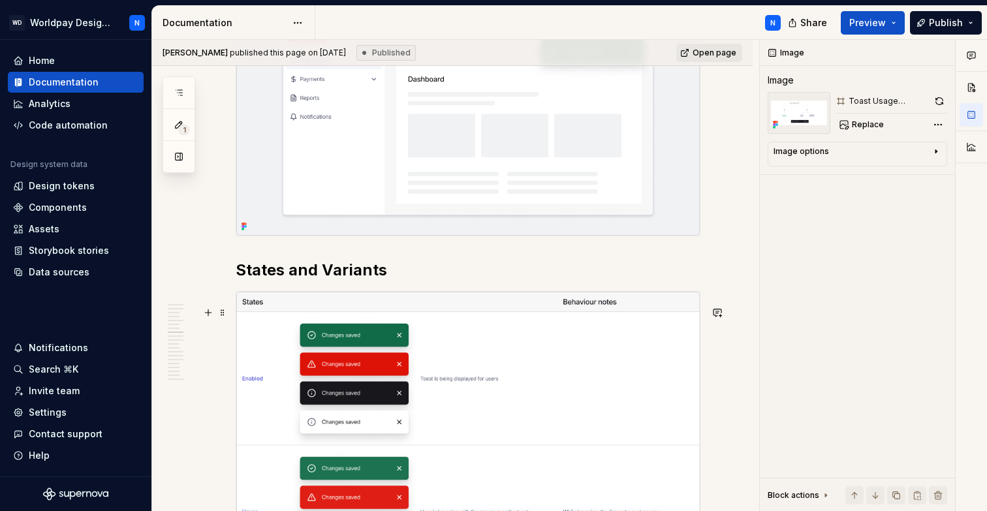
scroll to position [1895, 0]
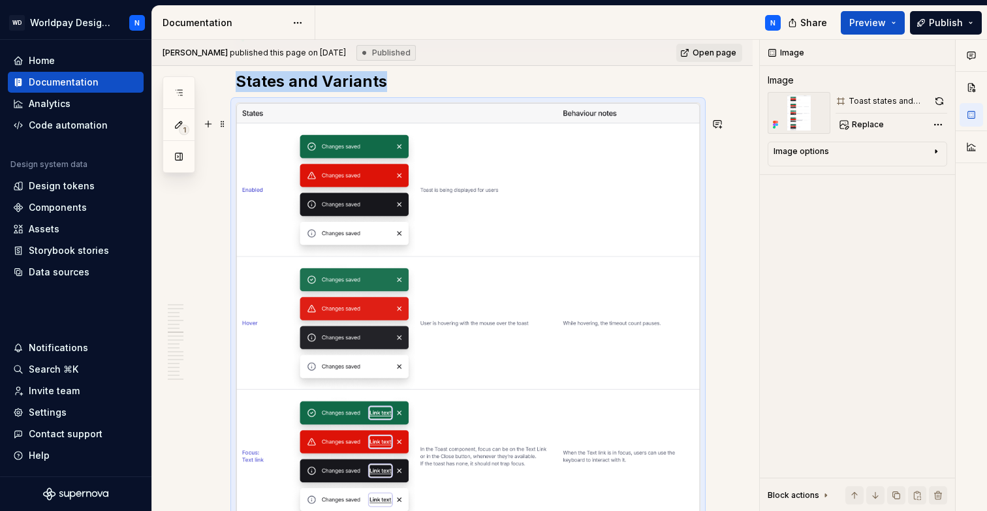
click at [383, 217] on img at bounding box center [468, 446] width 464 height 687
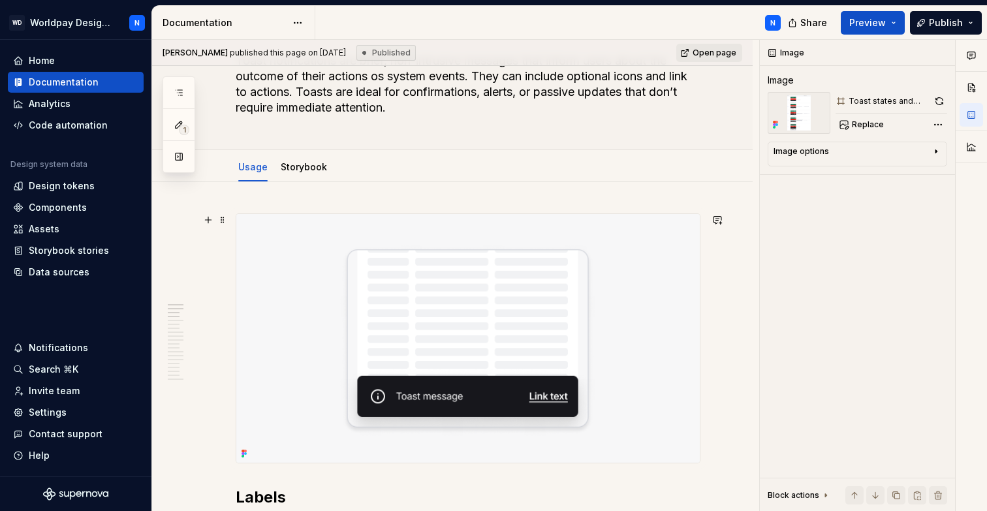
scroll to position [0, 0]
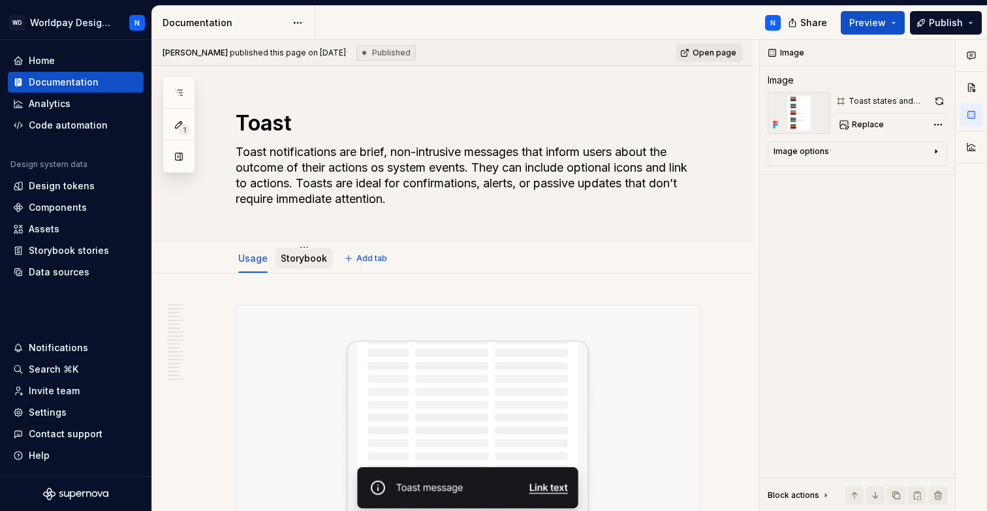
click at [308, 261] on link "Storybook" at bounding box center [304, 258] width 46 height 11
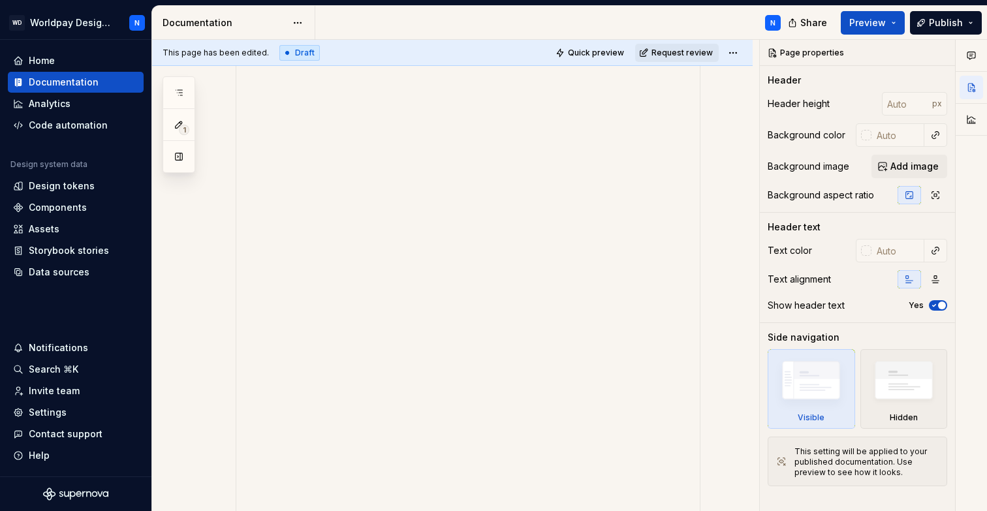
scroll to position [726, 0]
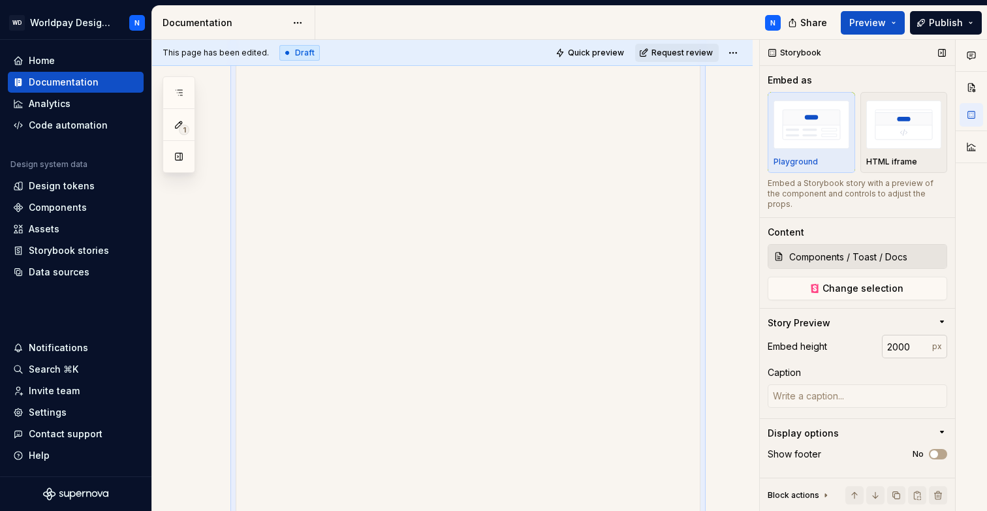
type textarea "*"
click at [906, 335] on input "2000" at bounding box center [907, 347] width 50 height 24
drag, startPoint x: 915, startPoint y: 334, endPoint x: 855, endPoint y: 333, distance: 60.1
click at [854, 335] on div "Embed height 2000 px" at bounding box center [858, 347] width 180 height 24
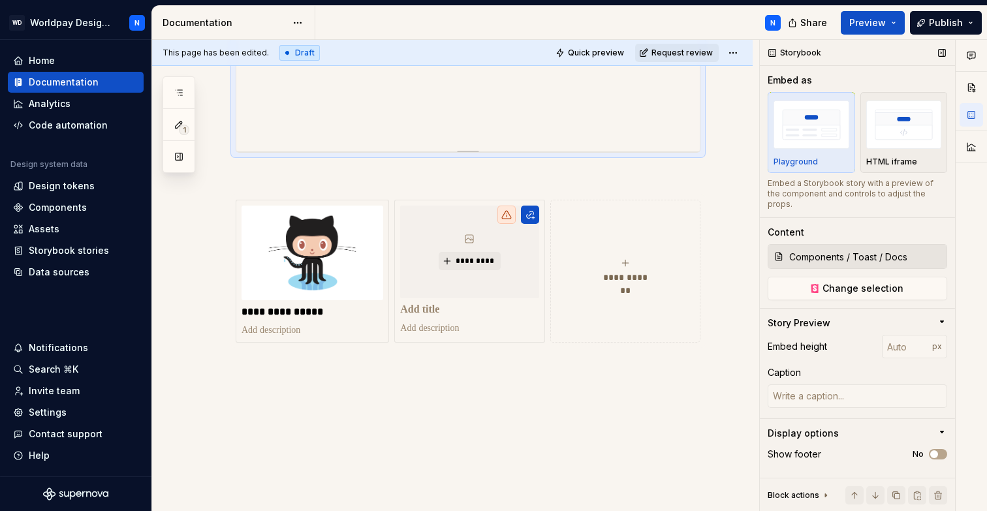
scroll to position [447, 0]
click at [861, 351] on div "Embed height px Caption" at bounding box center [858, 377] width 180 height 84
click at [323, 246] on img at bounding box center [313, 253] width 142 height 95
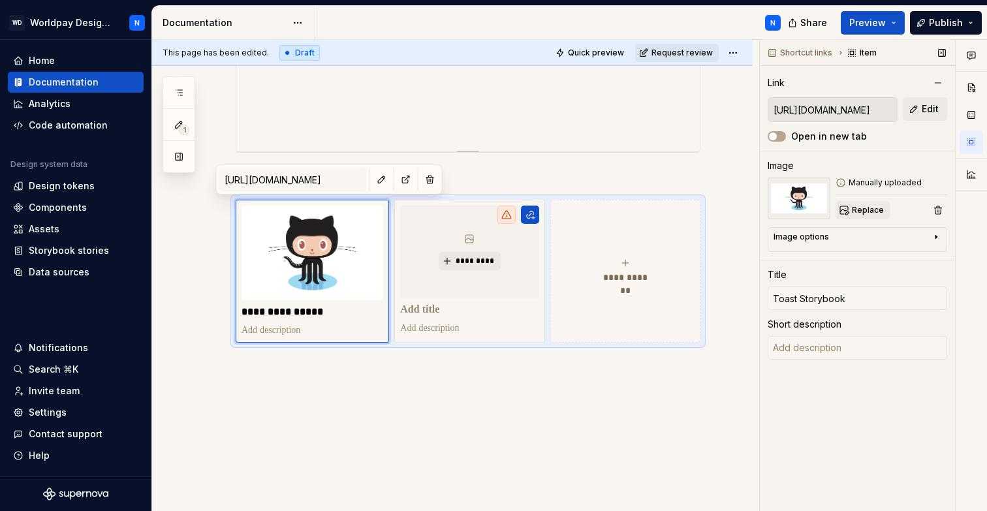
click at [861, 212] on span "Replace" at bounding box center [868, 210] width 32 height 10
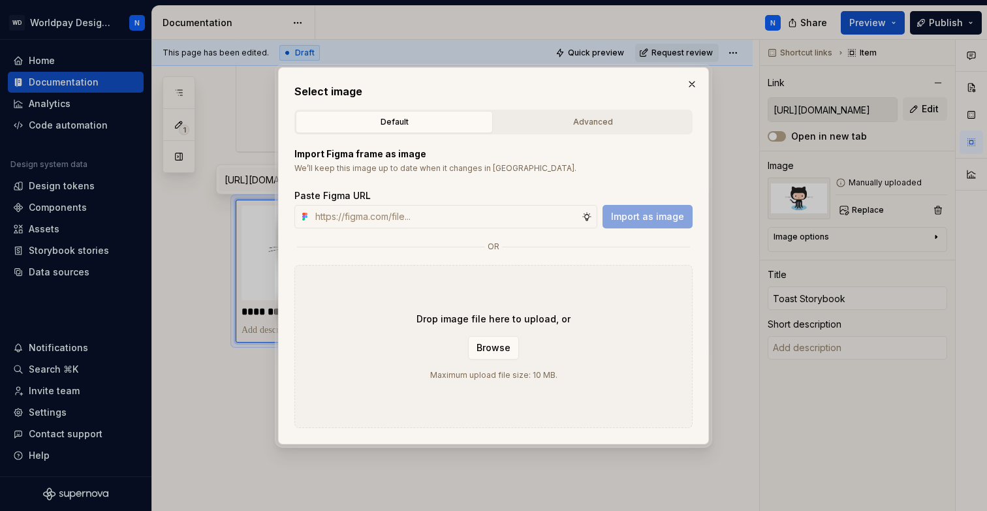
click at [570, 336] on div "Drop image file here to upload, or Browse Maximum upload file size: 10 MB." at bounding box center [494, 346] width 398 height 163
click at [694, 79] on button "button" at bounding box center [692, 84] width 18 height 18
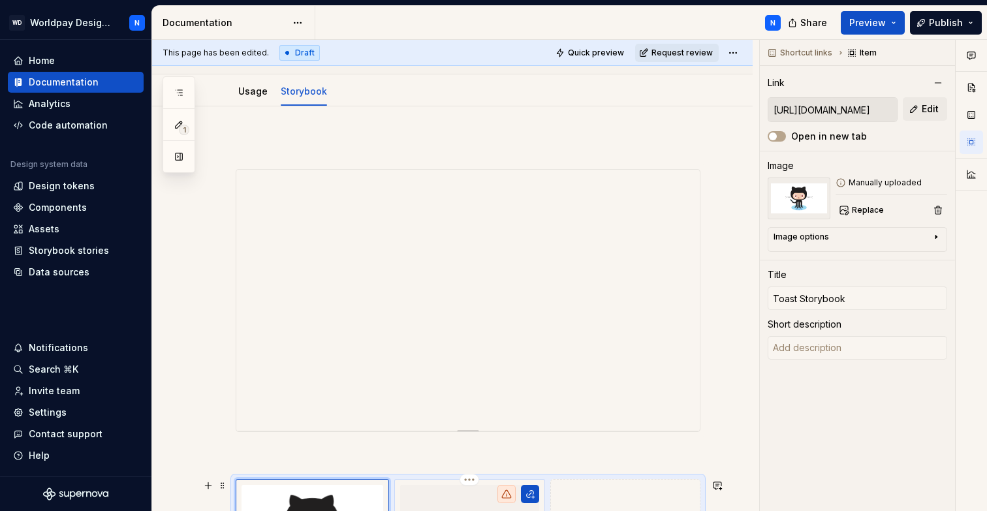
scroll to position [0, 0]
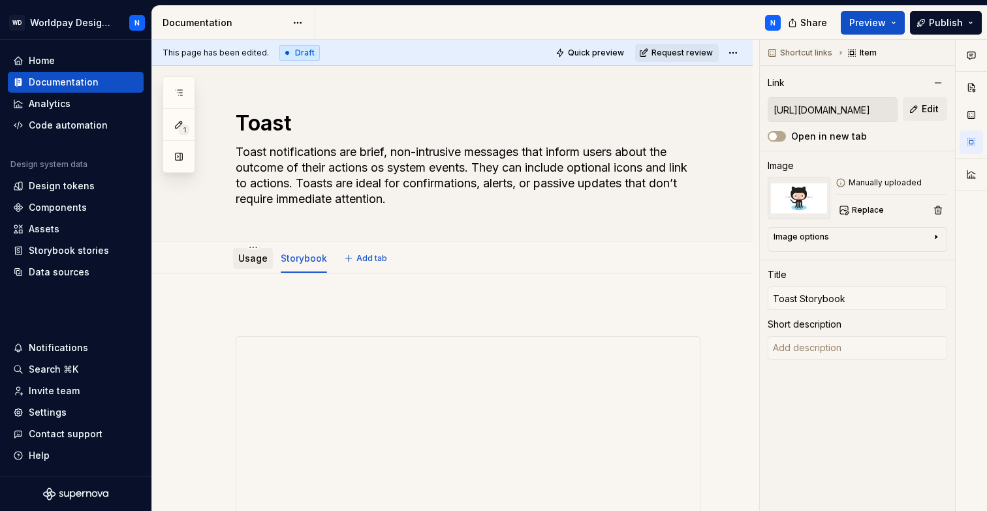
click at [248, 263] on link "Usage" at bounding box center [252, 258] width 29 height 11
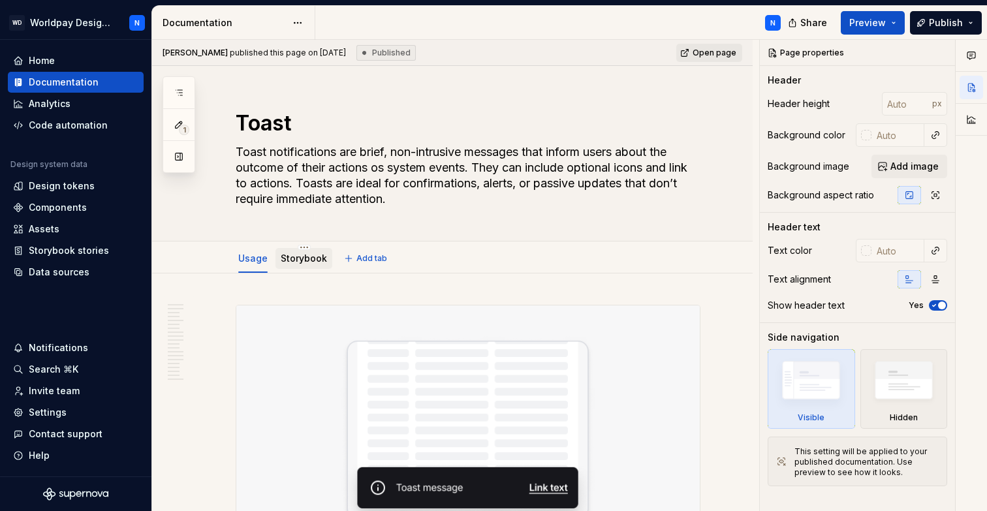
click at [297, 263] on link "Storybook" at bounding box center [304, 258] width 46 height 11
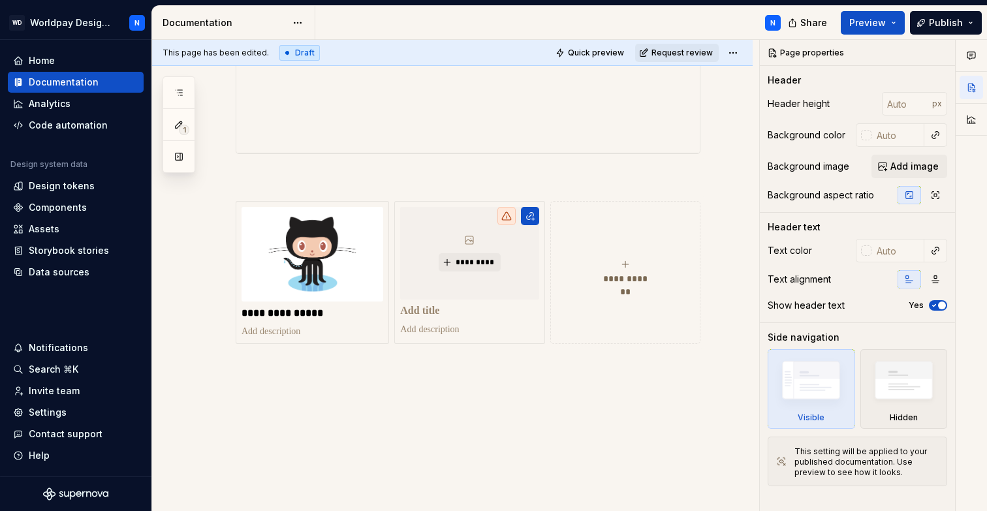
scroll to position [447, 0]
click at [293, 275] on img at bounding box center [313, 253] width 142 height 95
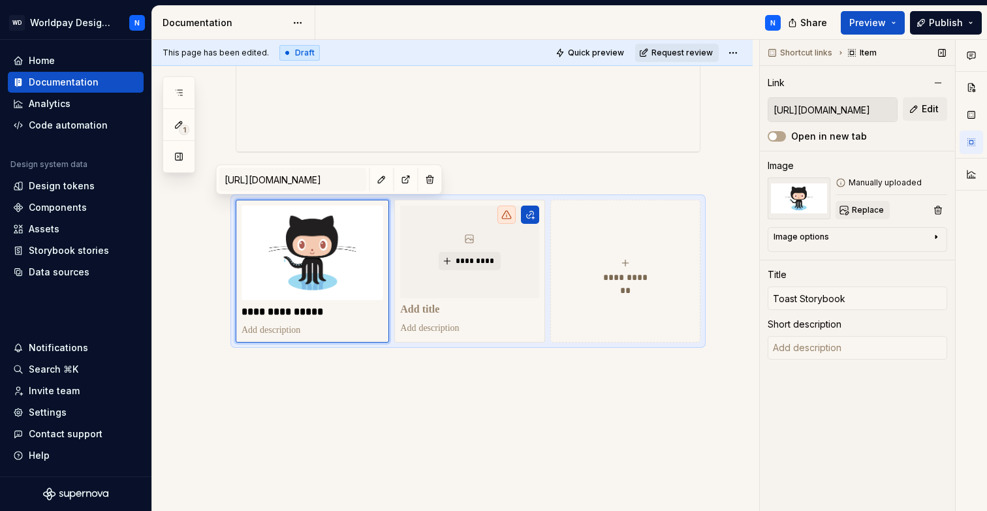
click at [862, 206] on span "Replace" at bounding box center [868, 210] width 32 height 10
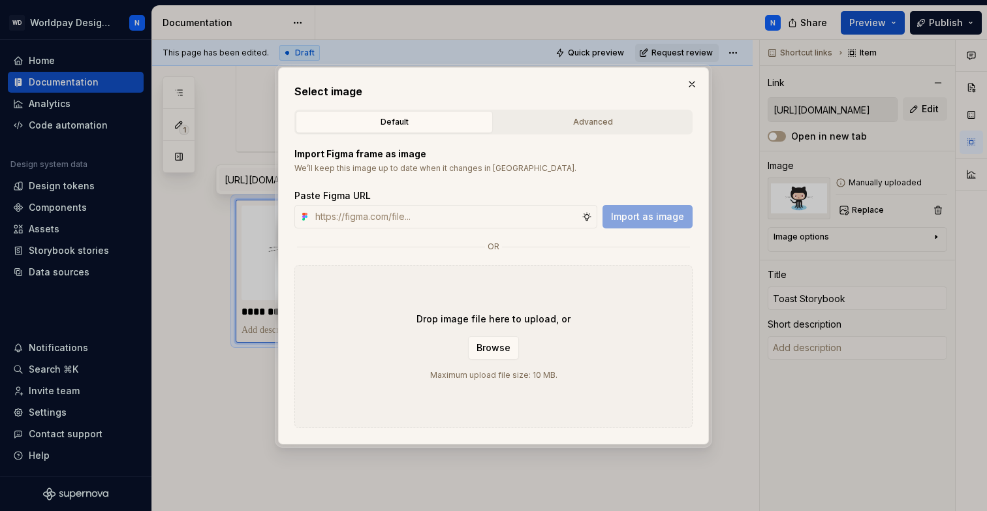
click at [578, 326] on div "Drop image file here to upload, or Browse Maximum upload file size: 10 MB." at bounding box center [494, 346] width 398 height 163
click at [417, 280] on div "Drop image file here to upload, or Browse Maximum upload file size: 10 MB." at bounding box center [494, 346] width 398 height 163
click at [613, 112] on button "Advanced" at bounding box center [592, 122] width 197 height 22
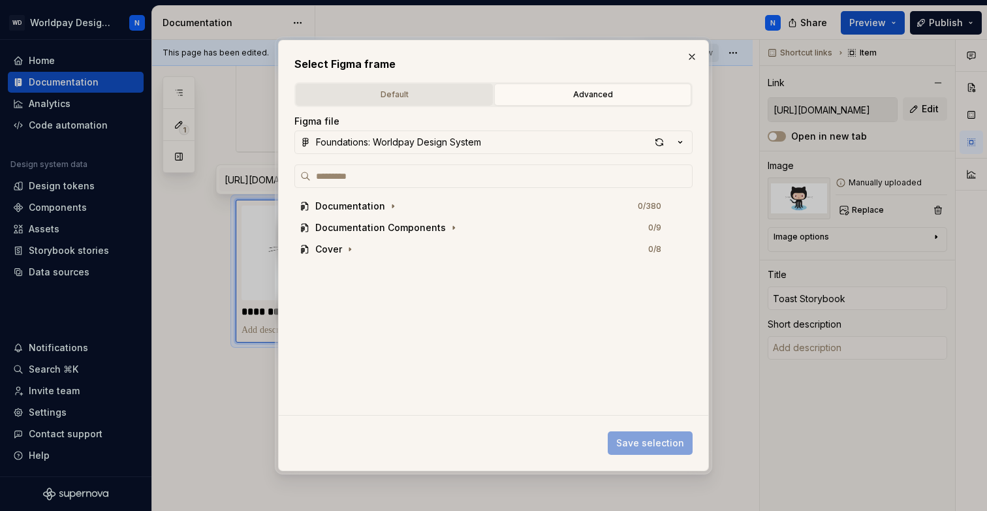
click at [440, 91] on div "Default" at bounding box center [394, 94] width 188 height 13
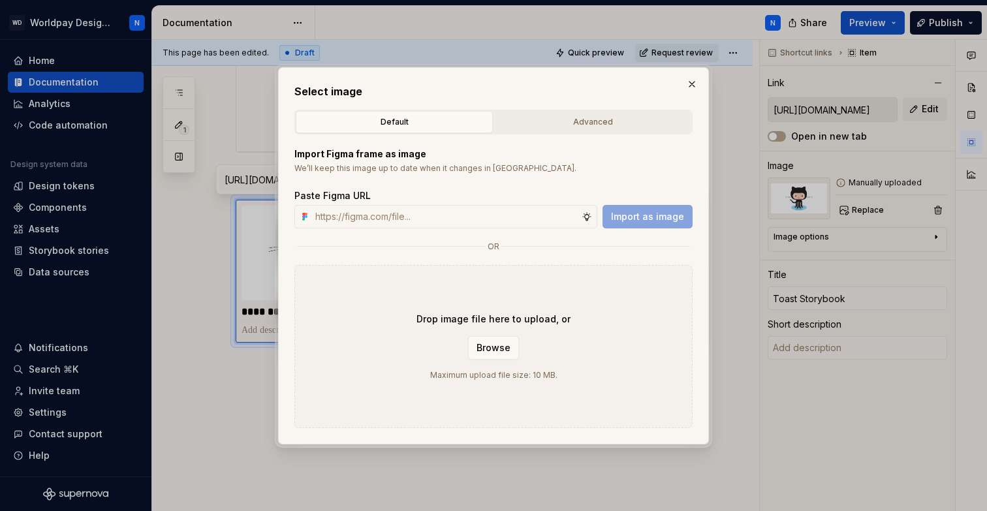
click at [400, 337] on div "Drop image file here to upload, or Browse Maximum upload file size: 10 MB." at bounding box center [494, 346] width 398 height 163
click at [502, 342] on span "Browse" at bounding box center [494, 348] width 34 height 13
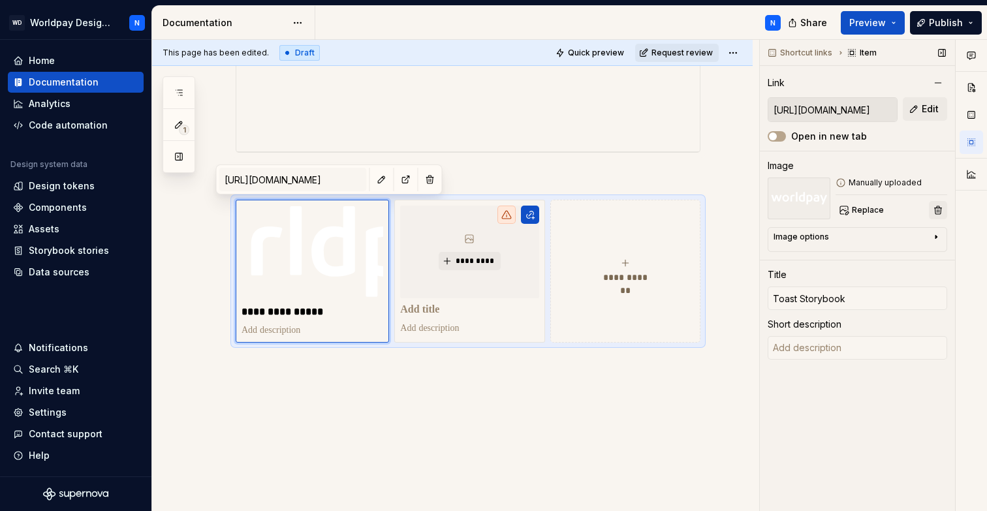
click at [940, 206] on button "button" at bounding box center [938, 210] width 18 height 18
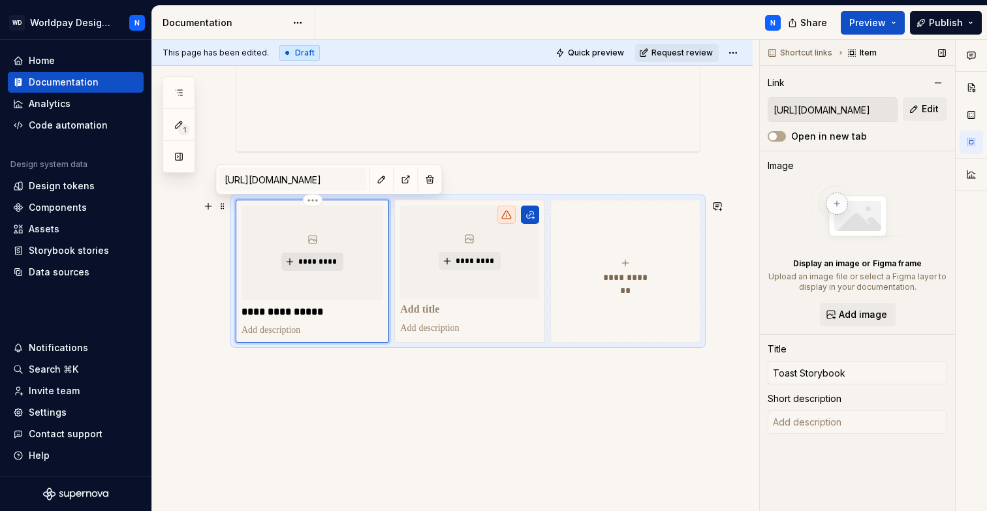
click at [317, 259] on span "*********" at bounding box center [318, 262] width 40 height 10
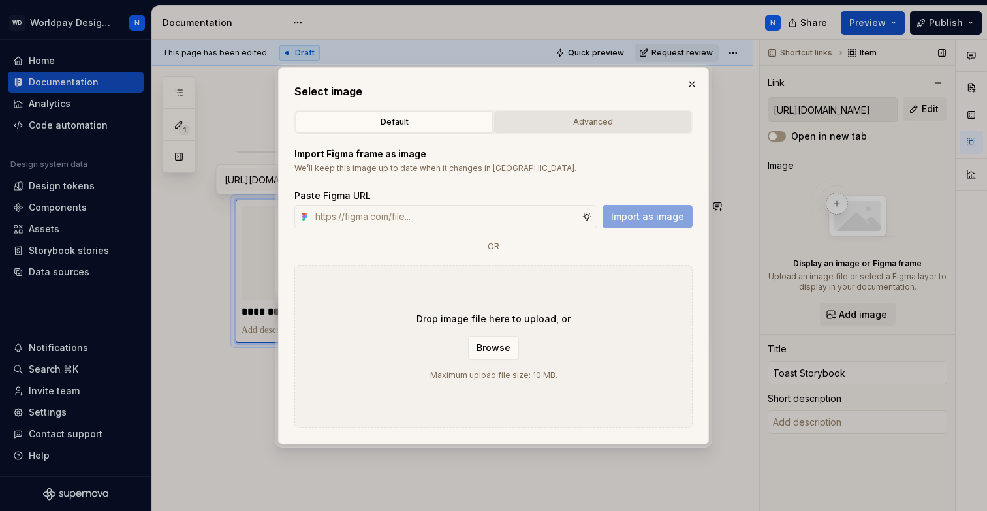
click at [593, 116] on div "Advanced" at bounding box center [593, 122] width 188 height 13
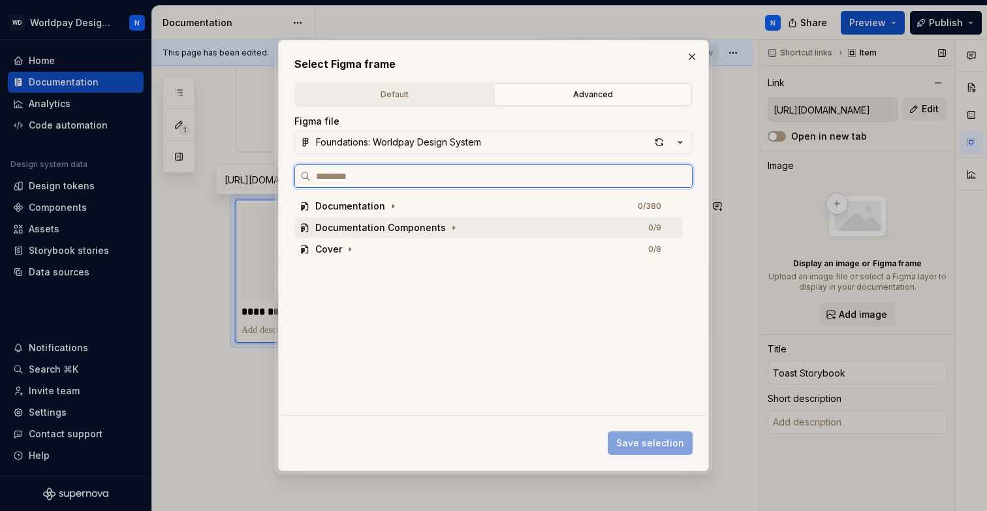
click at [485, 229] on div "Documentation Components 0 / 9" at bounding box center [489, 227] width 388 height 21
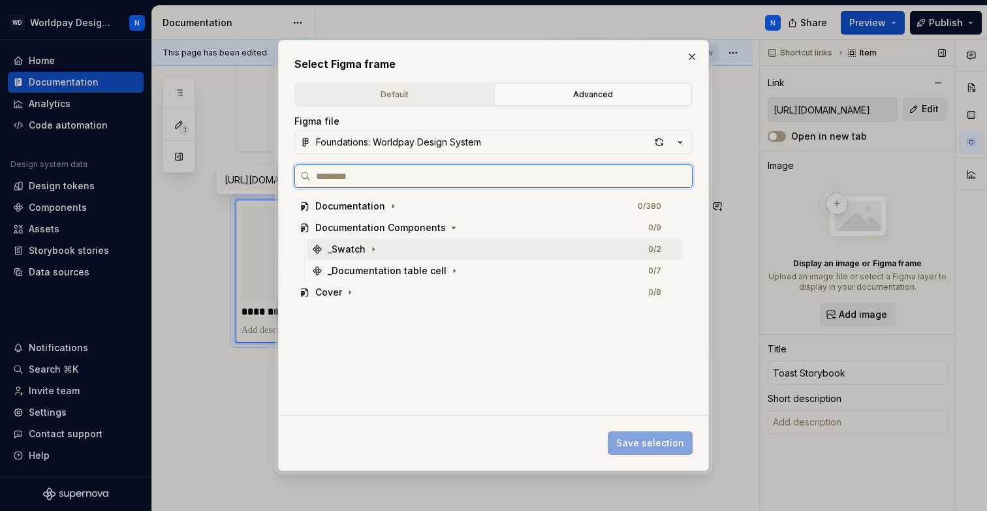
click at [484, 244] on div "_Swatch 0 / 2" at bounding box center [495, 249] width 376 height 21
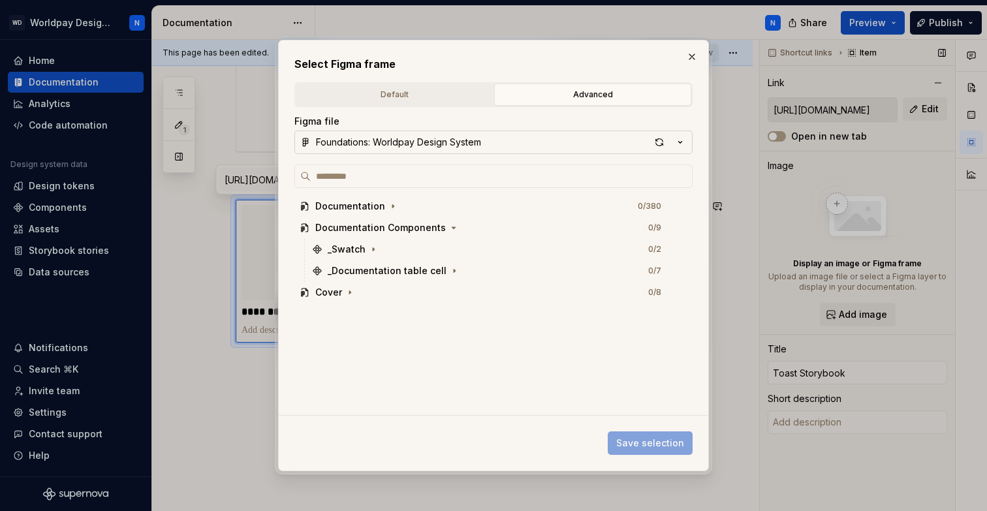
click at [517, 144] on button "Foundations: Worldpay Design System" at bounding box center [494, 143] width 398 height 24
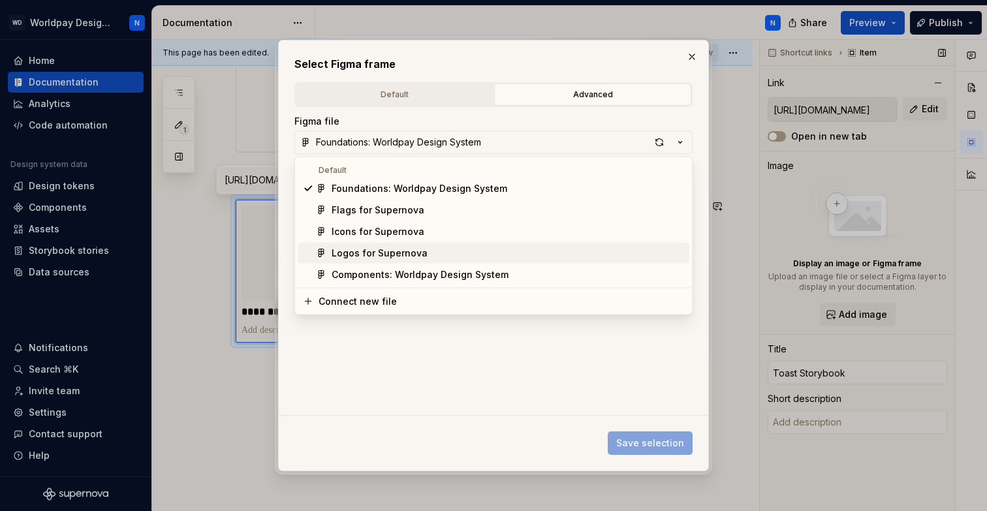
click at [480, 253] on div "Logos for Supernova" at bounding box center [508, 253] width 353 height 13
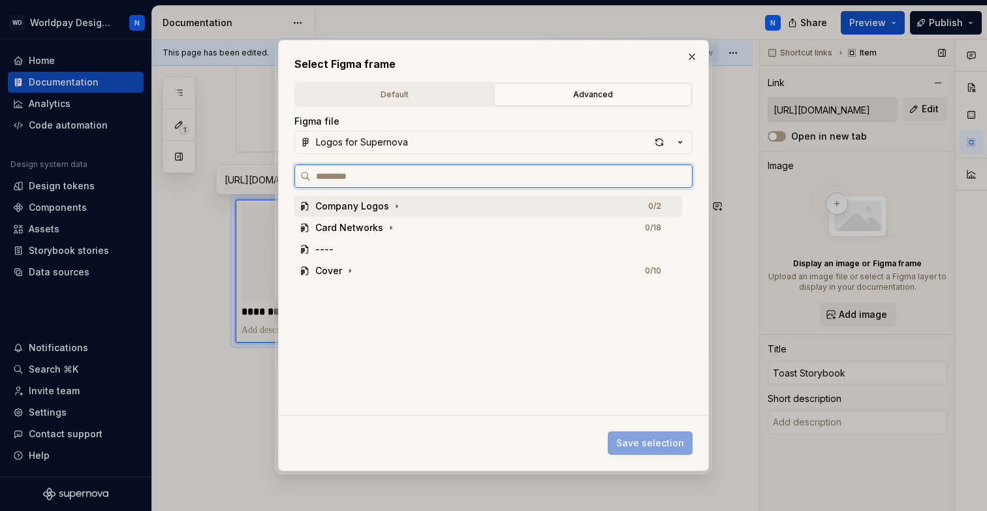
click at [496, 207] on div "Company Logos 0 / 2" at bounding box center [489, 206] width 388 height 21
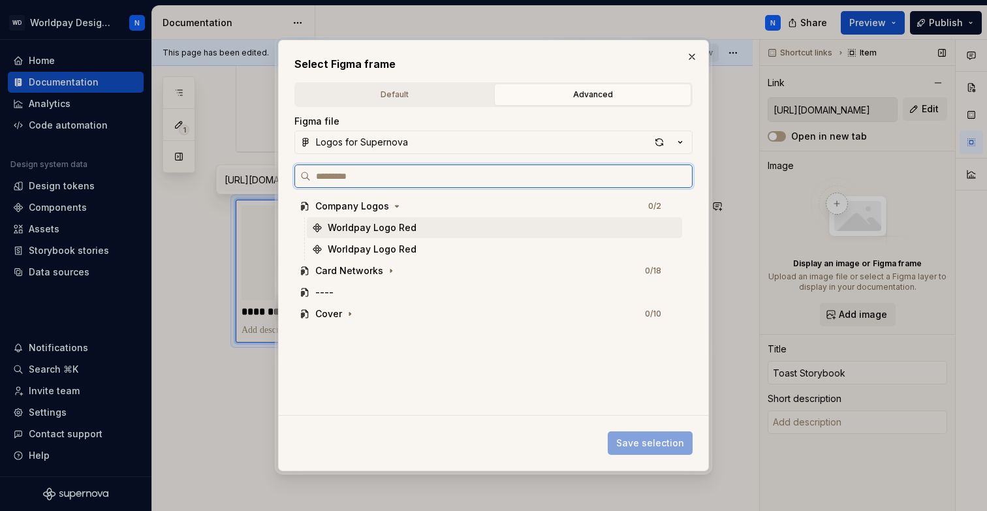
click at [489, 226] on div "Worldpay Logo Red" at bounding box center [495, 227] width 376 height 21
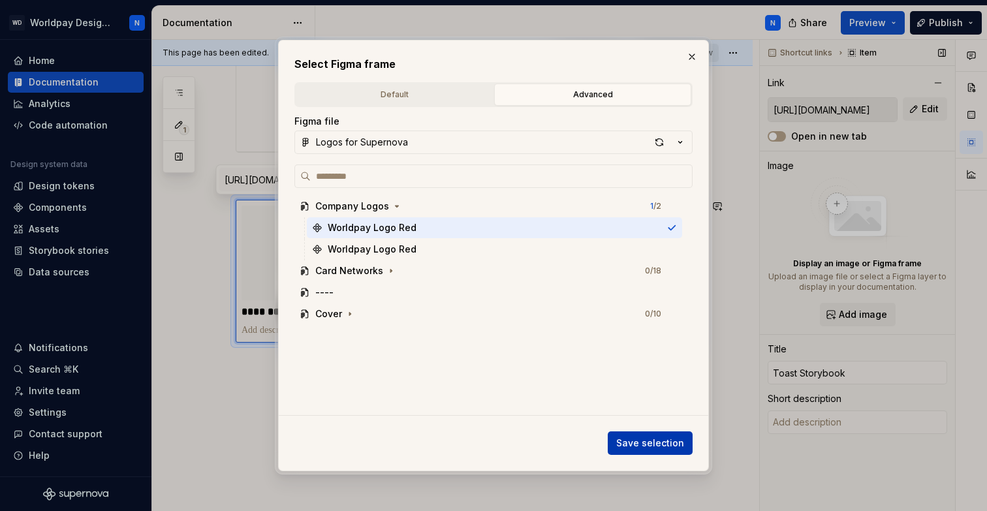
click at [665, 449] on span "Save selection" at bounding box center [651, 443] width 68 height 13
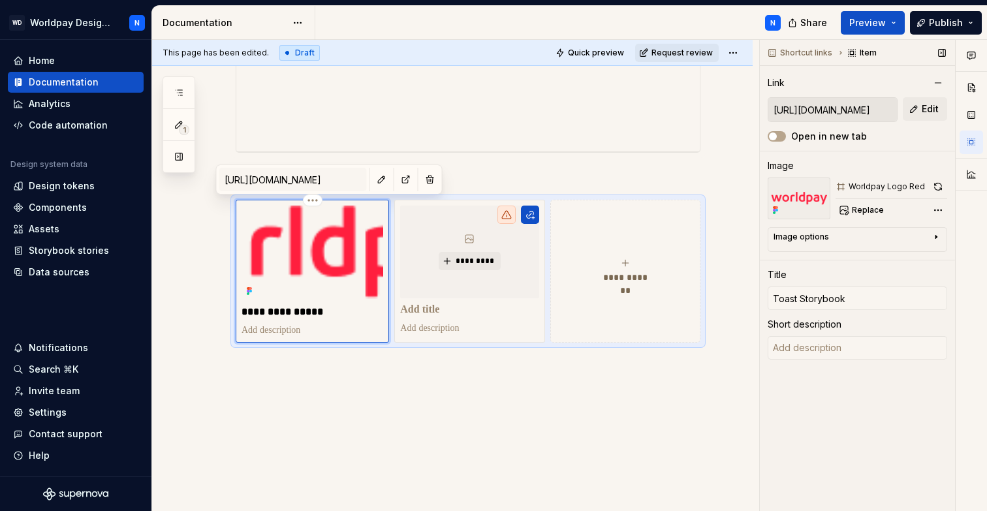
click at [841, 157] on div "Shortcut links Item Link [URL][DOMAIN_NAME] Edit Open in new tab Image Worldpay…" at bounding box center [857, 276] width 195 height 472
click at [330, 260] on img at bounding box center [313, 253] width 142 height 95
click at [844, 246] on div "Image options" at bounding box center [852, 240] width 157 height 16
click at [861, 211] on span "Replace" at bounding box center [868, 210] width 32 height 10
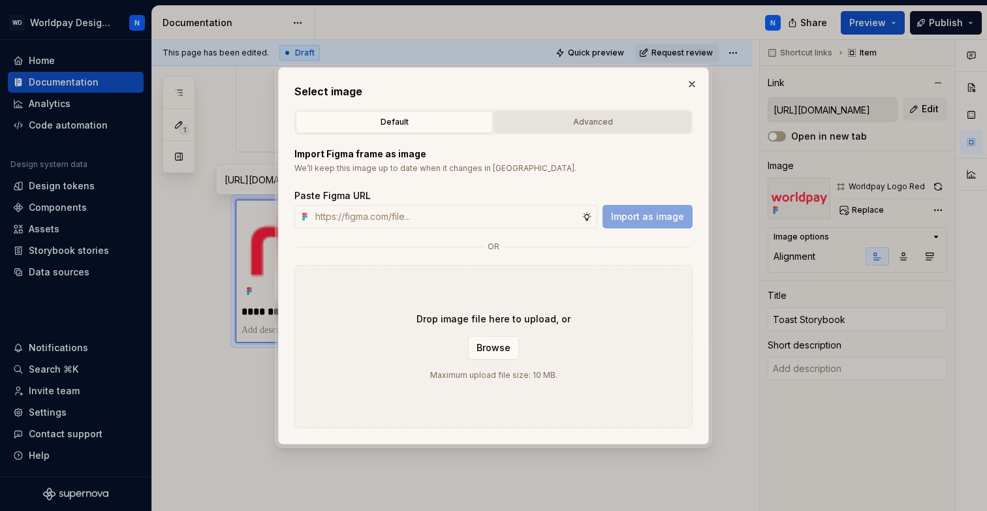
click at [595, 112] on button "Advanced" at bounding box center [592, 122] width 197 height 22
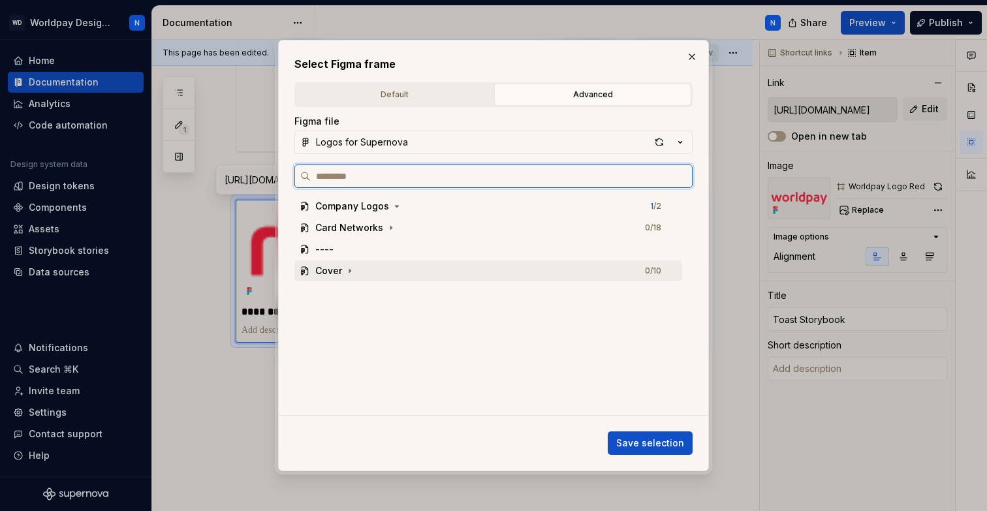
click at [414, 273] on div "Cover 0 / 10" at bounding box center [489, 271] width 388 height 21
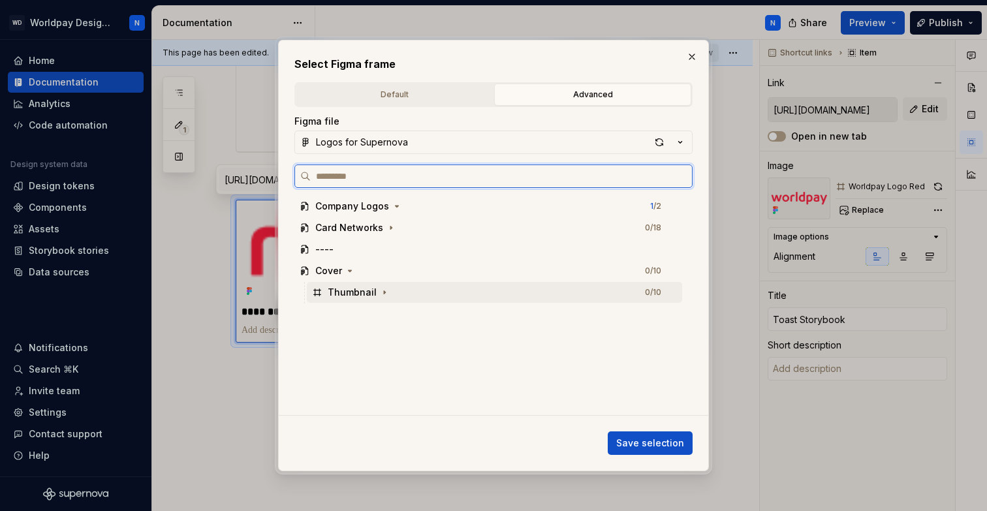
click at [399, 298] on div "Thumbnail 0 / 10" at bounding box center [495, 292] width 376 height 21
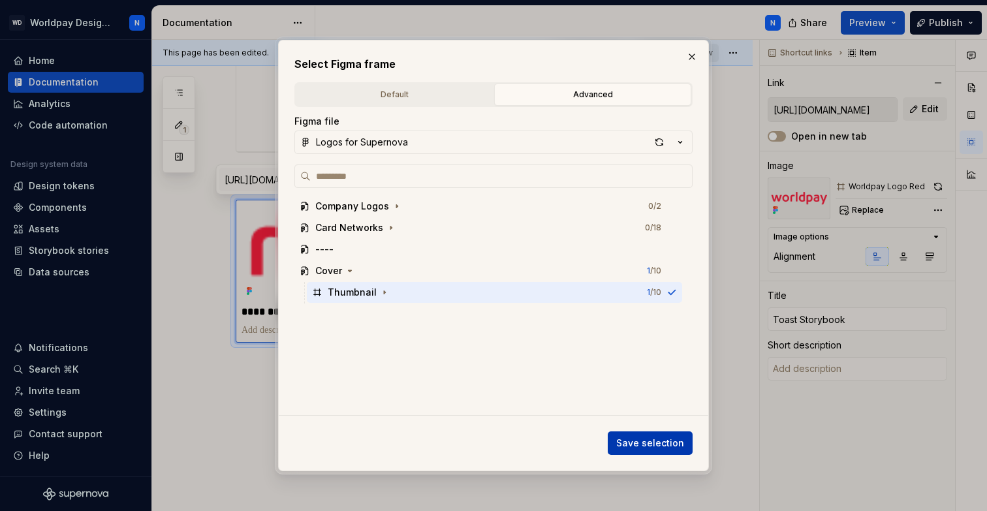
click at [662, 445] on span "Save selection" at bounding box center [651, 443] width 68 height 13
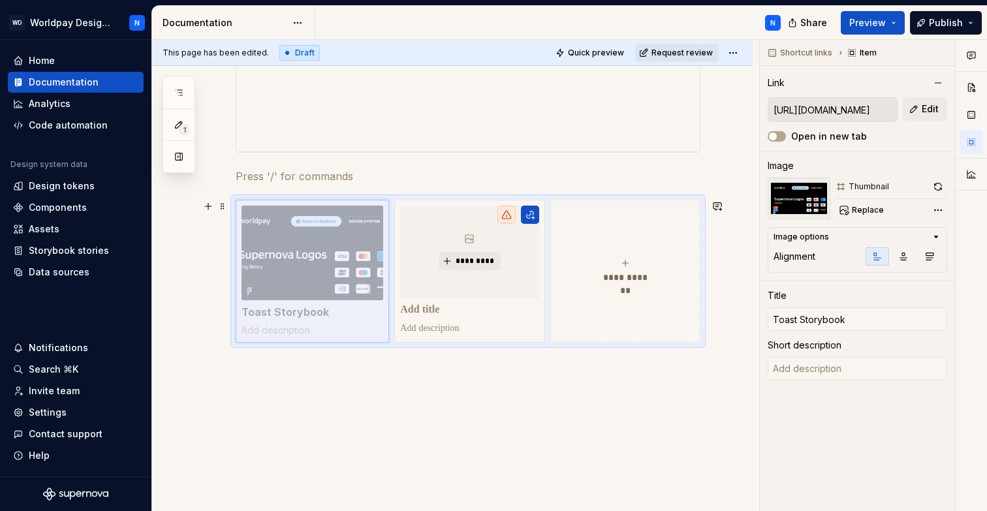
drag, startPoint x: 321, startPoint y: 272, endPoint x: 309, endPoint y: 272, distance: 11.8
click at [309, 272] on body "WD Worldpay Design System N Home Documentation Analytics Code automation Design…" at bounding box center [493, 255] width 987 height 511
click at [309, 272] on img at bounding box center [313, 253] width 142 height 95
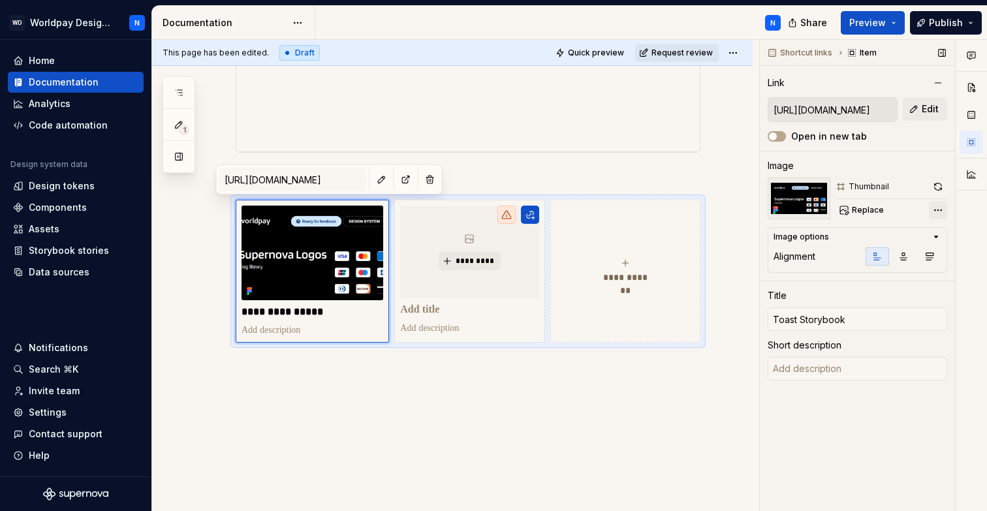
click at [940, 210] on div "Comments Open comments No comments yet Select ‘Comment’ from the block context …" at bounding box center [873, 276] width 227 height 472
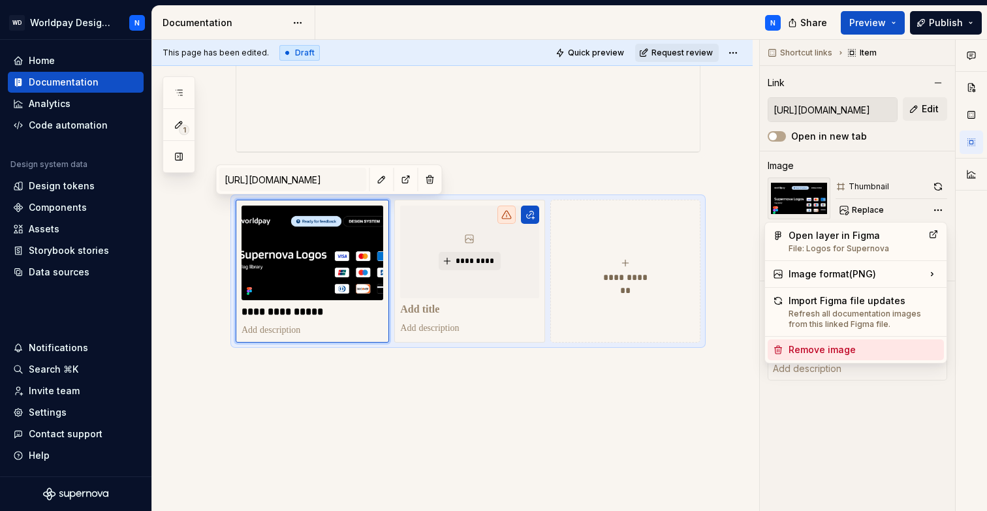
click at [858, 348] on div "Remove image" at bounding box center [864, 350] width 150 height 13
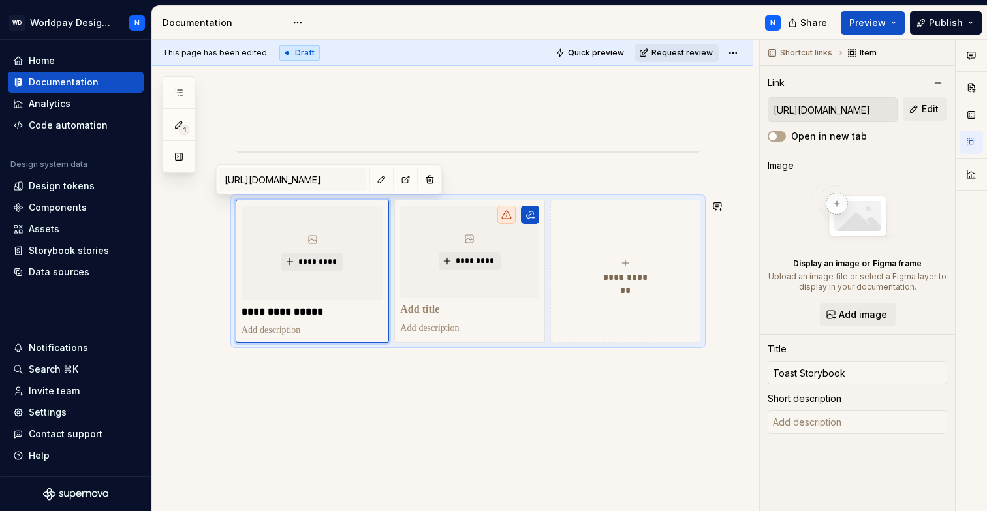
click at [470, 423] on div "**********" at bounding box center [452, 169] width 601 height 685
click at [854, 314] on span "Add image" at bounding box center [863, 314] width 48 height 13
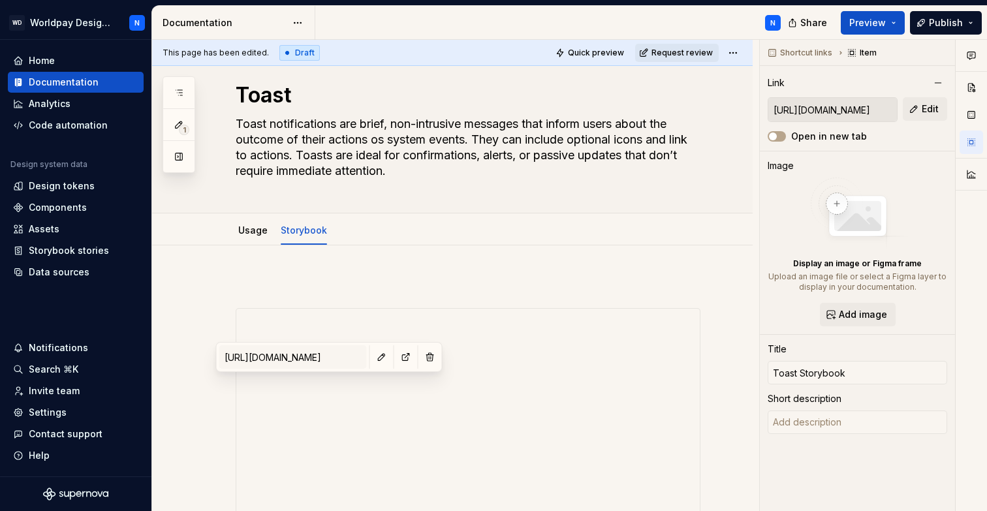
scroll to position [0, 0]
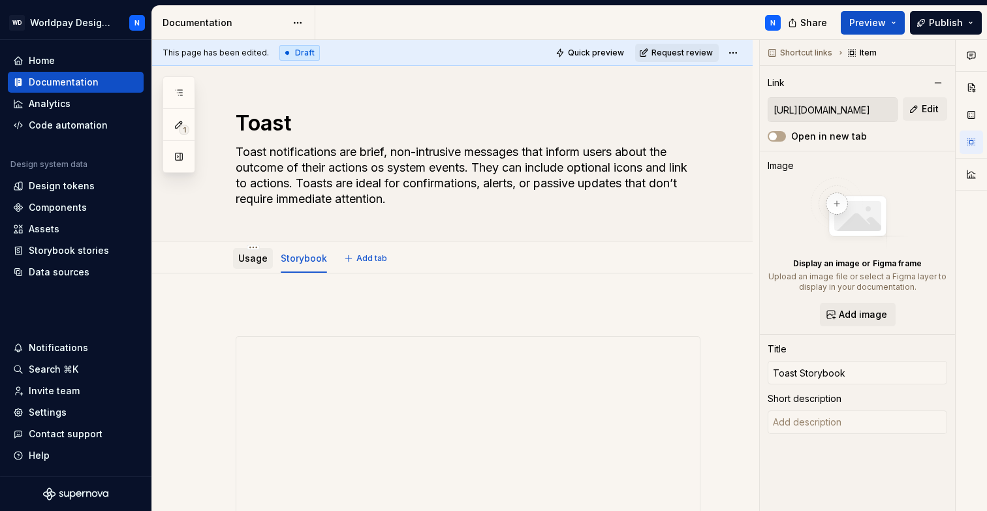
click at [249, 257] on link "Usage" at bounding box center [252, 258] width 29 height 11
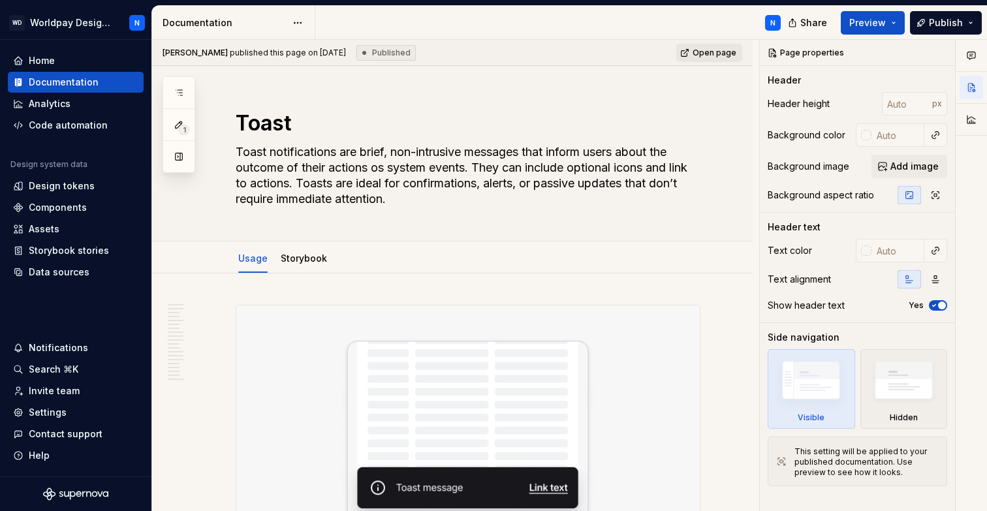
type textarea "*"
